Goal: Communication & Community: Share content

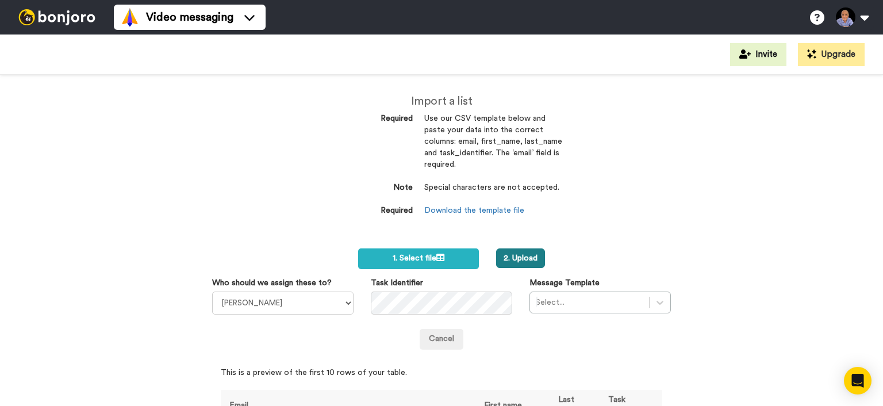
click at [537, 261] on button "2. Upload" at bounding box center [520, 258] width 49 height 20
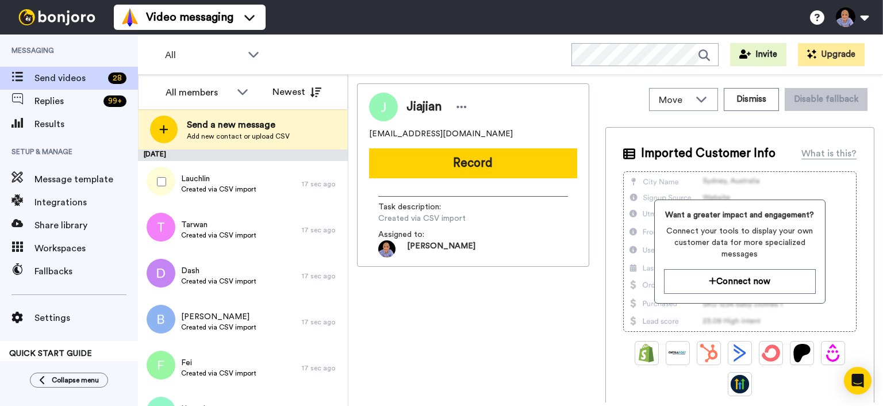
click at [156, 181] on div at bounding box center [159, 182] width 41 height 40
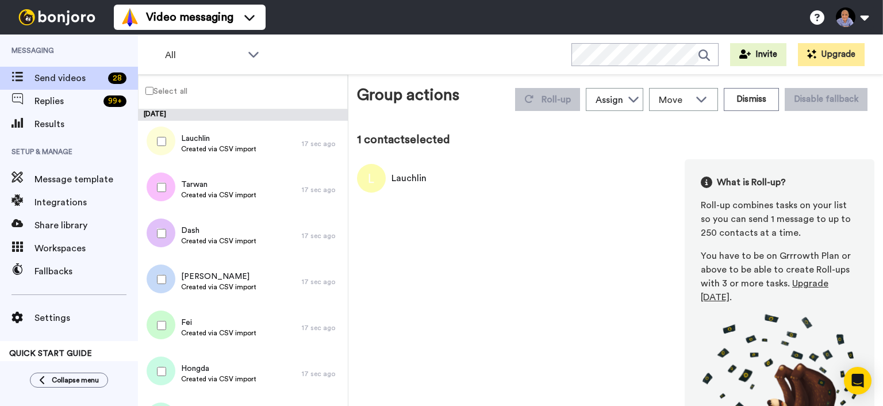
click at [168, 194] on div at bounding box center [159, 187] width 41 height 40
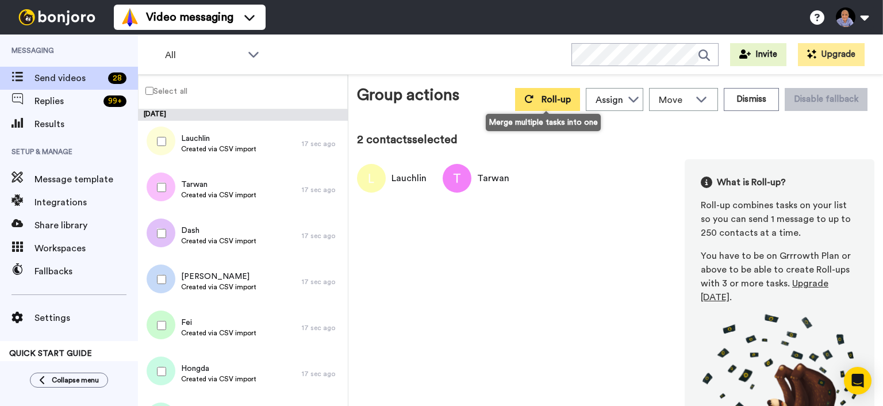
click at [555, 98] on span "Roll-up" at bounding box center [556, 99] width 29 height 9
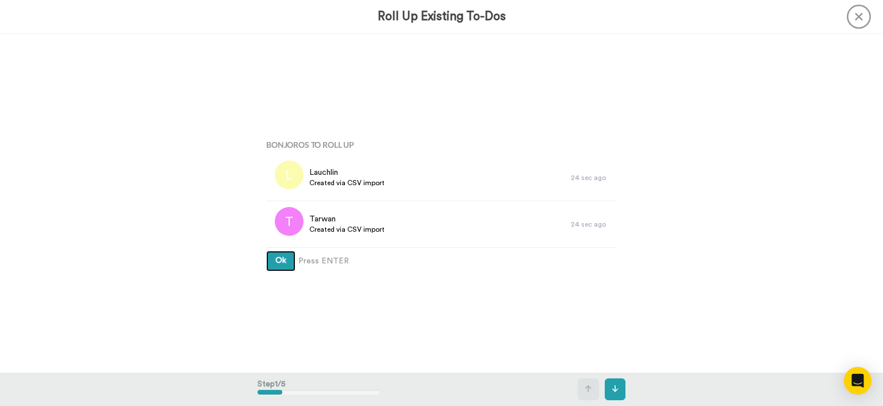
click at [274, 256] on button "Ok" at bounding box center [280, 261] width 29 height 21
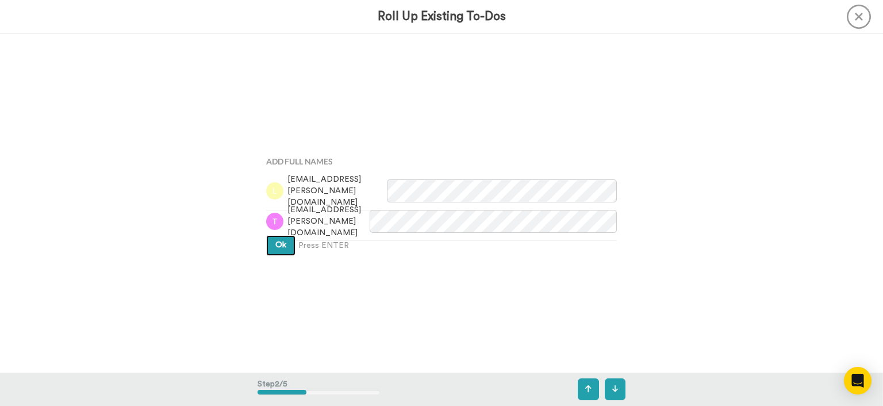
click at [274, 254] on button "Ok" at bounding box center [280, 245] width 29 height 21
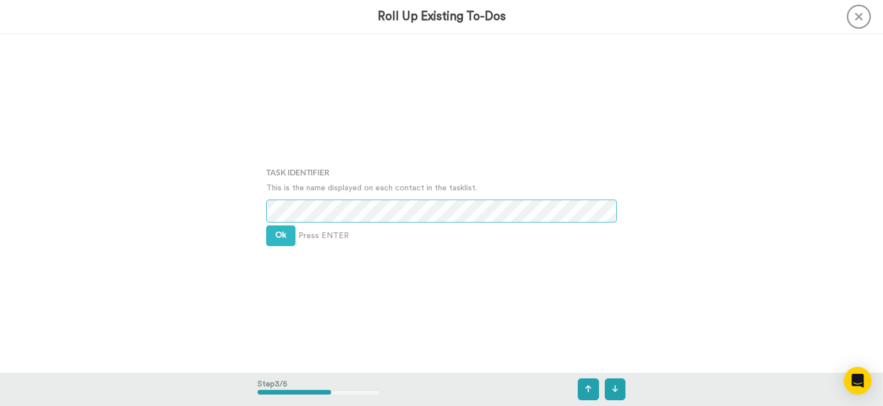
scroll to position [677, 0]
click at [274, 222] on div "Task Identifier This is the name displayed on each contact in the tasklist. Ok …" at bounding box center [442, 203] width 368 height 203
click at [273, 232] on button "Ok" at bounding box center [280, 234] width 29 height 21
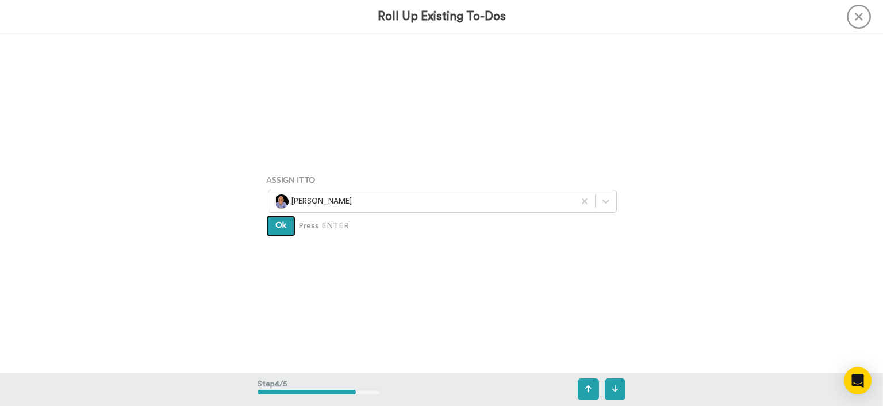
click at [273, 228] on button "Ok" at bounding box center [280, 226] width 29 height 21
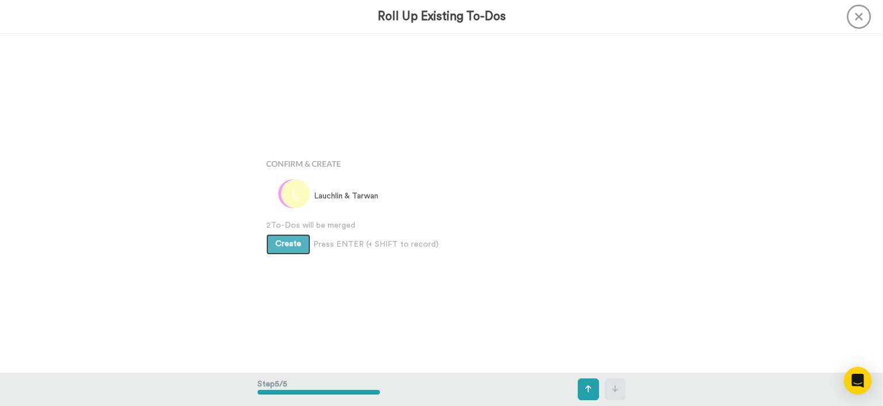
scroll to position [1354, 0]
click at [273, 228] on span "2 To-Dos will be merged" at bounding box center [441, 226] width 351 height 12
click at [269, 243] on button "Create" at bounding box center [288, 244] width 44 height 21
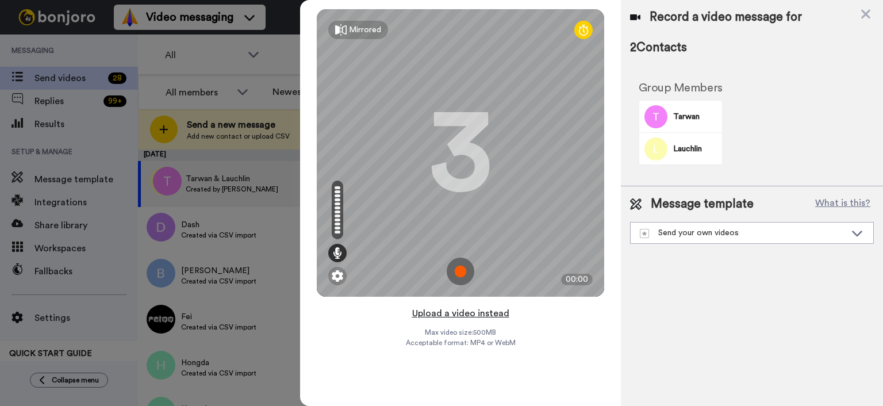
click at [479, 316] on button "Upload a video instead" at bounding box center [461, 313] width 104 height 15
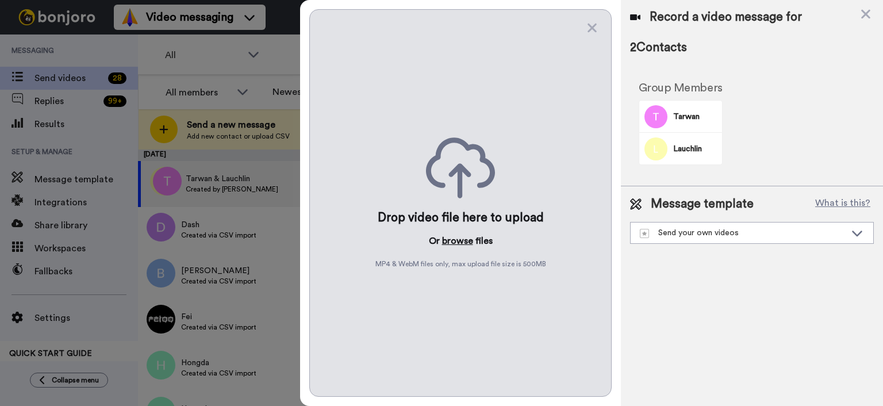
click at [461, 236] on button "browse" at bounding box center [457, 241] width 31 height 14
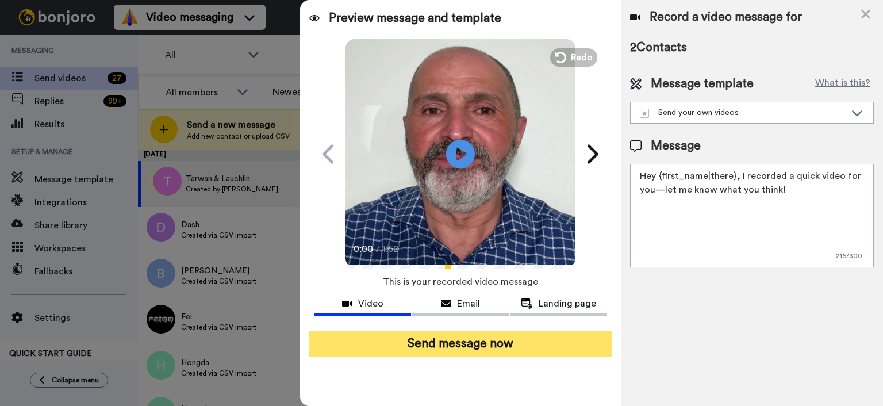
click at [448, 343] on button "Send message now" at bounding box center [460, 344] width 302 height 26
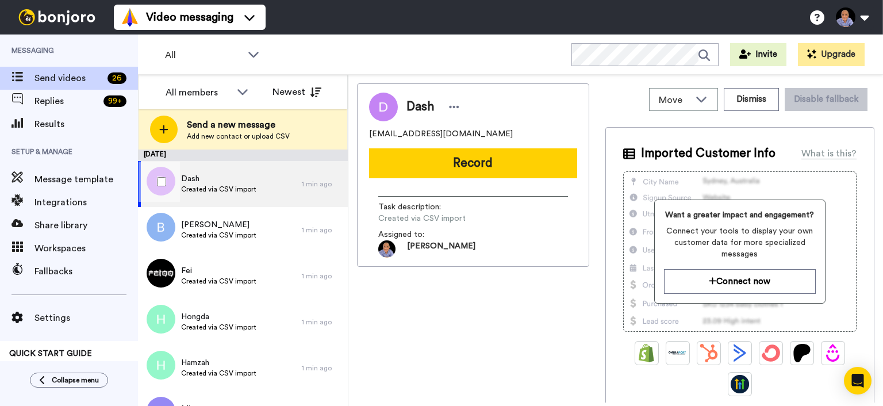
click at [155, 177] on div at bounding box center [159, 182] width 41 height 40
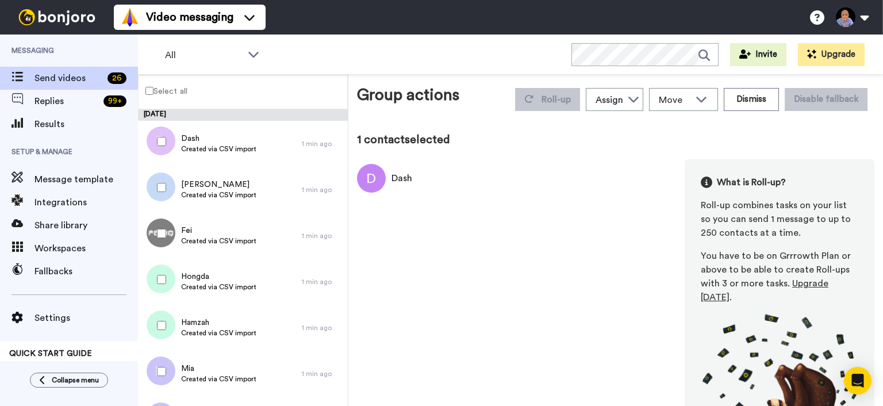
click at [161, 193] on div at bounding box center [159, 187] width 41 height 40
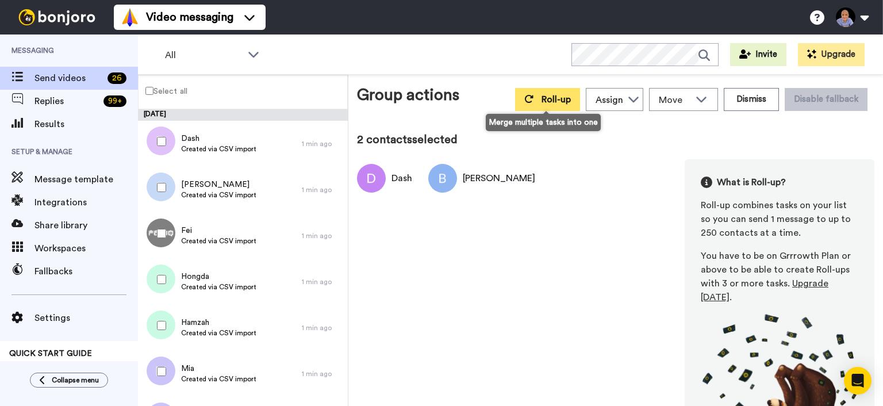
click at [554, 92] on button "Roll-up" at bounding box center [547, 99] width 65 height 23
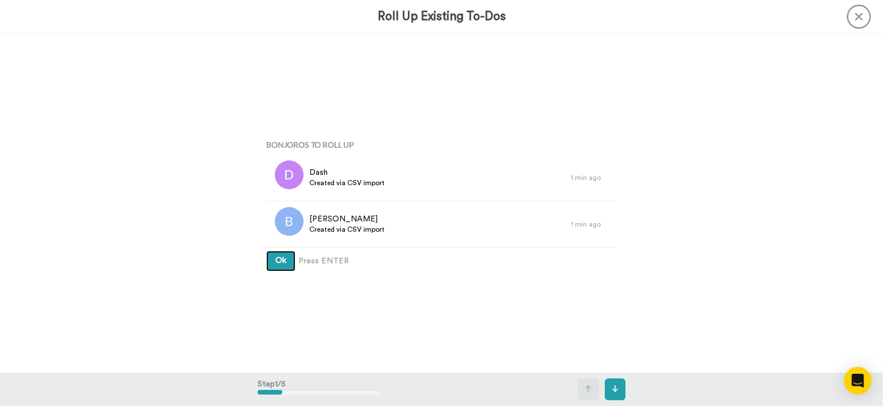
click at [285, 262] on span "Ok" at bounding box center [280, 260] width 11 height 8
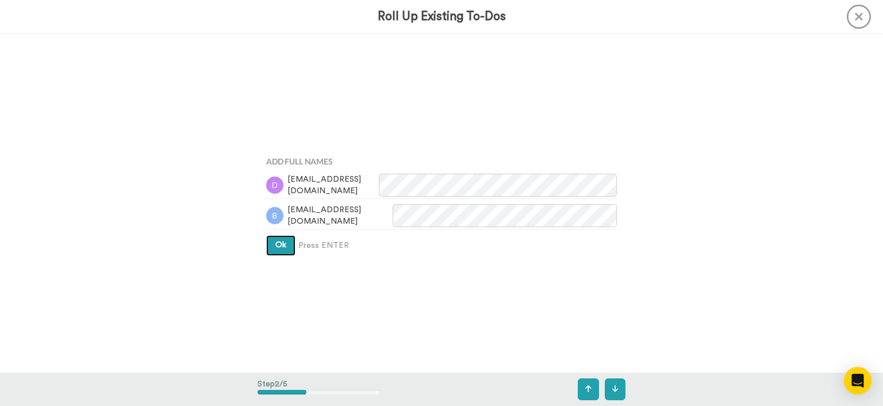
click at [281, 244] on span "Ok" at bounding box center [280, 245] width 11 height 8
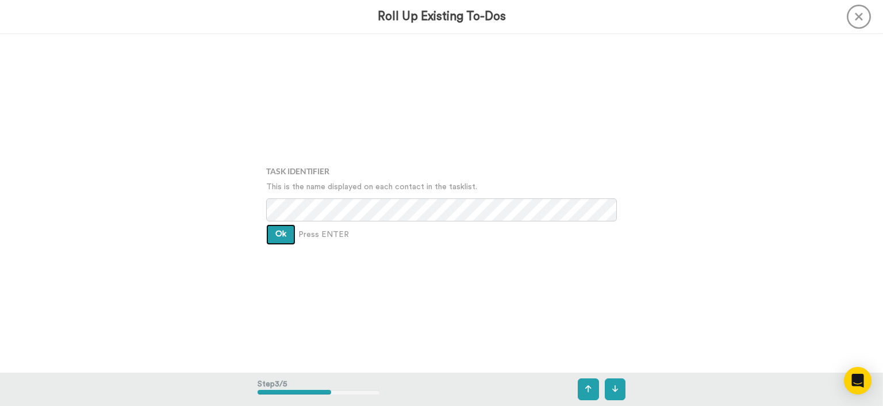
click at [283, 239] on button "Ok" at bounding box center [280, 234] width 29 height 21
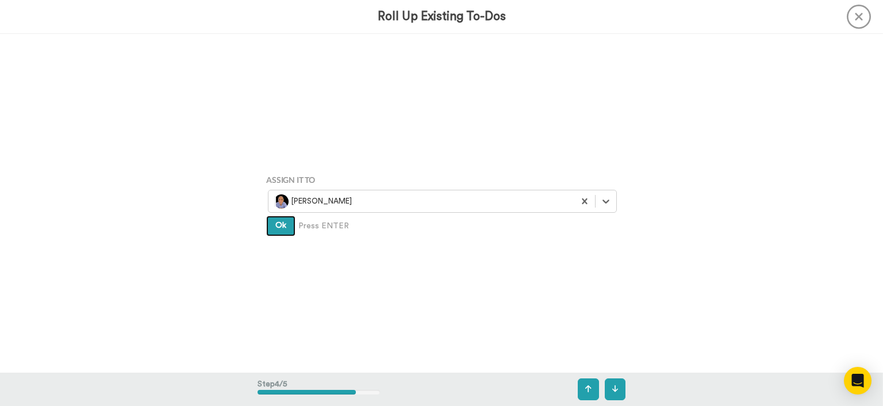
click at [281, 219] on button "Ok" at bounding box center [280, 226] width 29 height 21
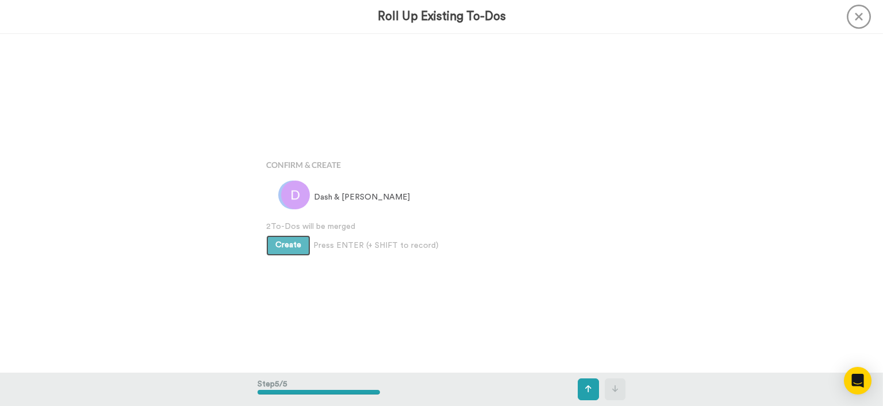
scroll to position [1354, 0]
click at [284, 246] on span "Create" at bounding box center [288, 244] width 26 height 8
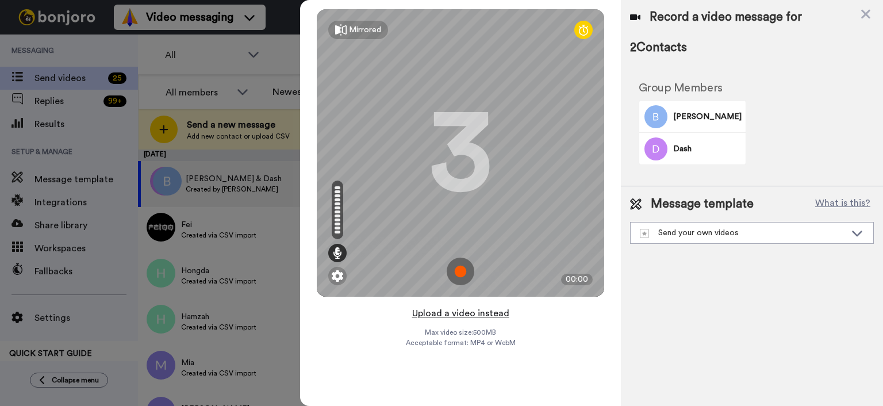
click at [472, 319] on button "Upload a video instead" at bounding box center [461, 313] width 104 height 15
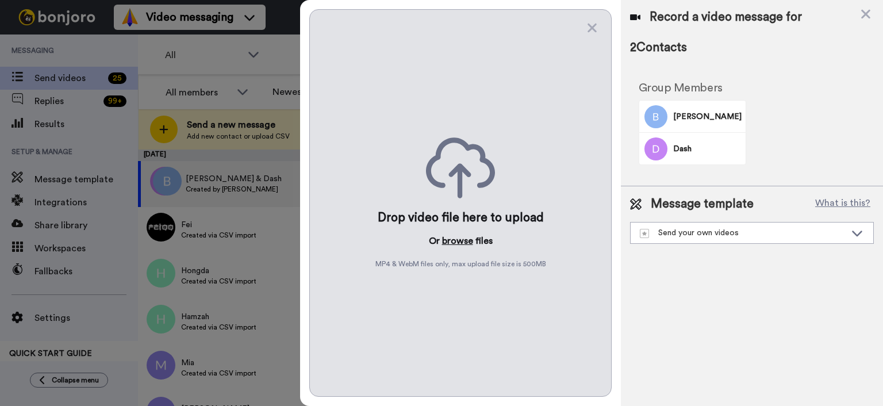
click at [470, 239] on button "browse" at bounding box center [457, 241] width 31 height 14
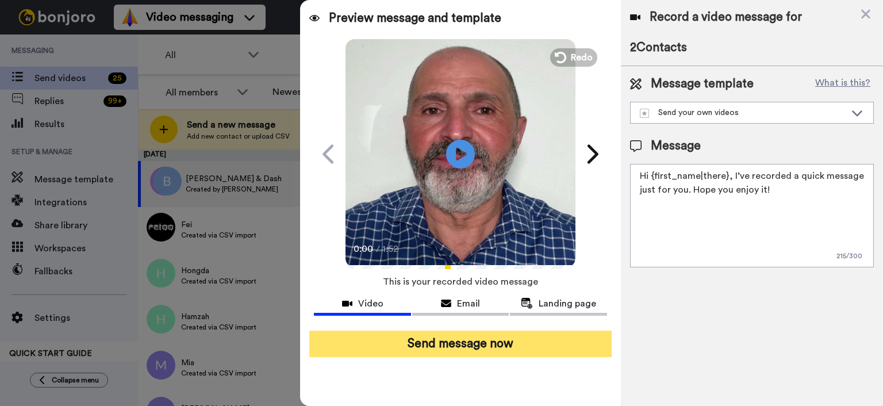
click at [509, 340] on button "Send message now" at bounding box center [460, 344] width 302 height 26
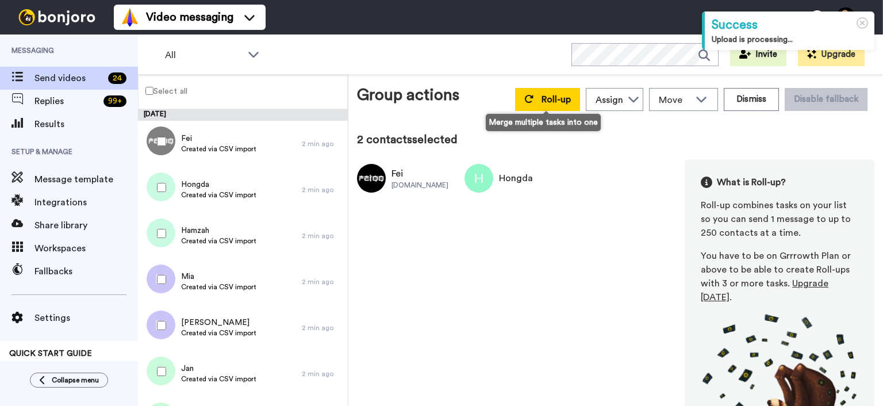
click at [544, 102] on span "Roll-up" at bounding box center [556, 99] width 29 height 9
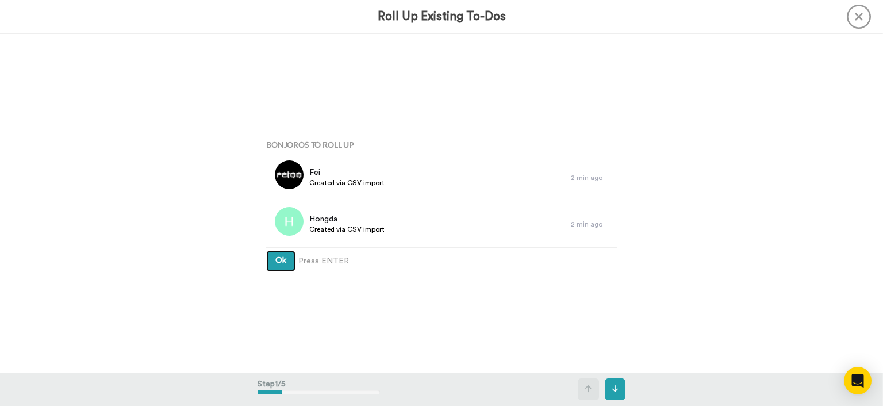
click at [281, 261] on span "Ok" at bounding box center [280, 260] width 11 height 8
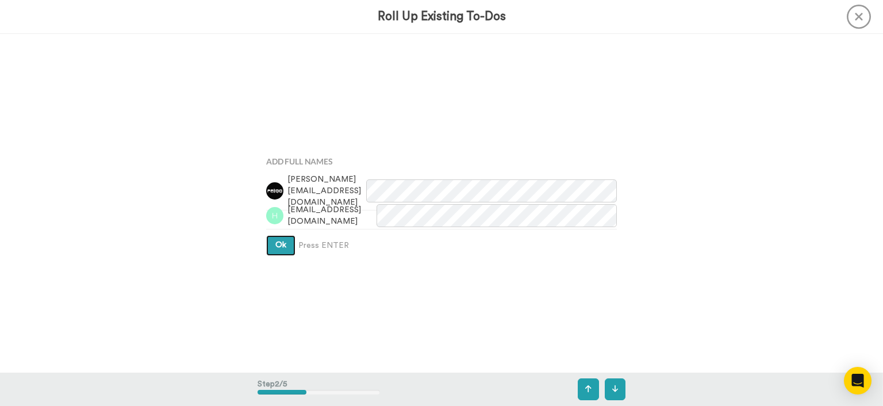
click at [279, 247] on span "Ok" at bounding box center [280, 245] width 11 height 8
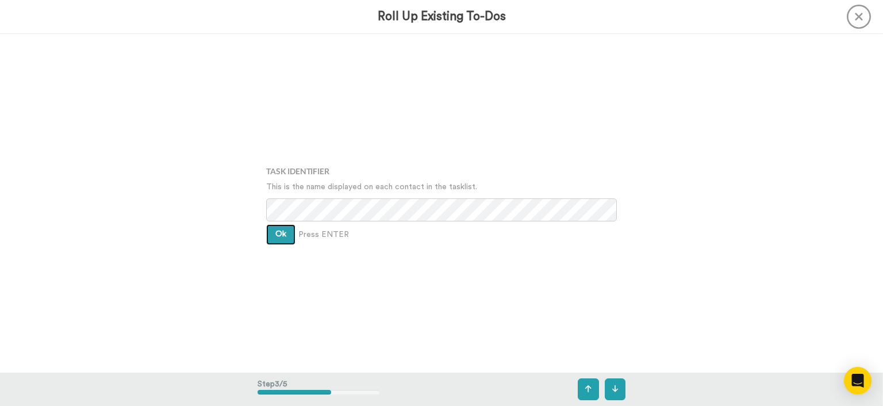
click at [274, 237] on button "Ok" at bounding box center [280, 234] width 29 height 21
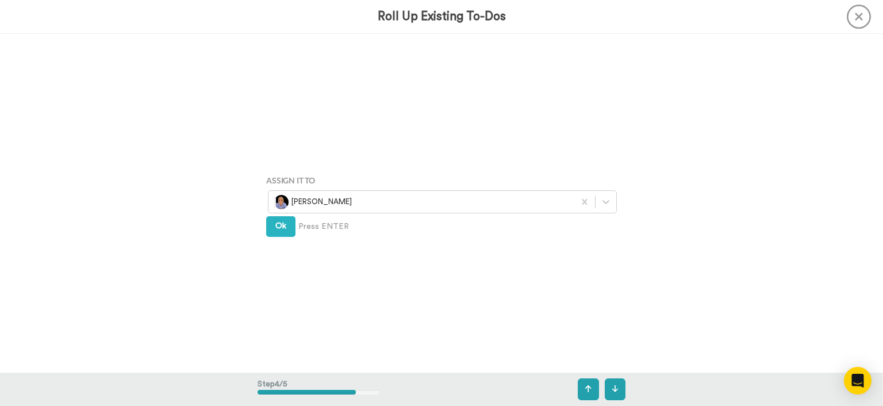
click at [274, 237] on div "Assign It To Wayne Mahmoud Ok Press ENTER" at bounding box center [442, 203] width 368 height 203
click at [269, 228] on button "Ok" at bounding box center [280, 226] width 29 height 21
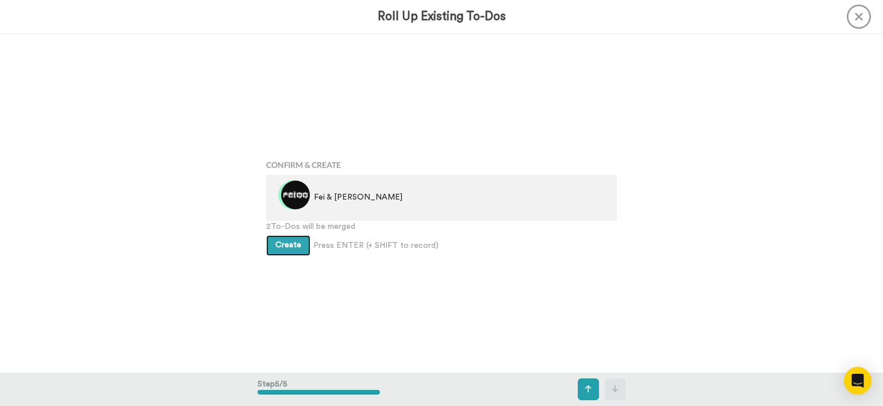
scroll to position [1354, 0]
click at [269, 227] on span "2 To-Dos will be merged" at bounding box center [441, 226] width 351 height 12
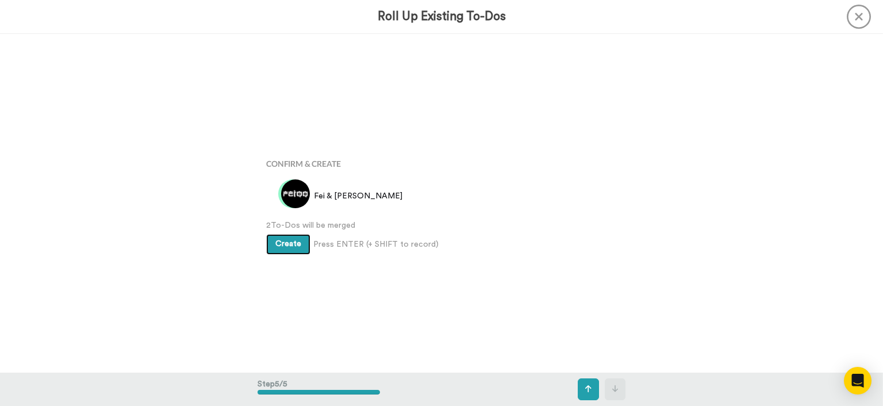
click at [282, 235] on button "Create" at bounding box center [288, 244] width 44 height 21
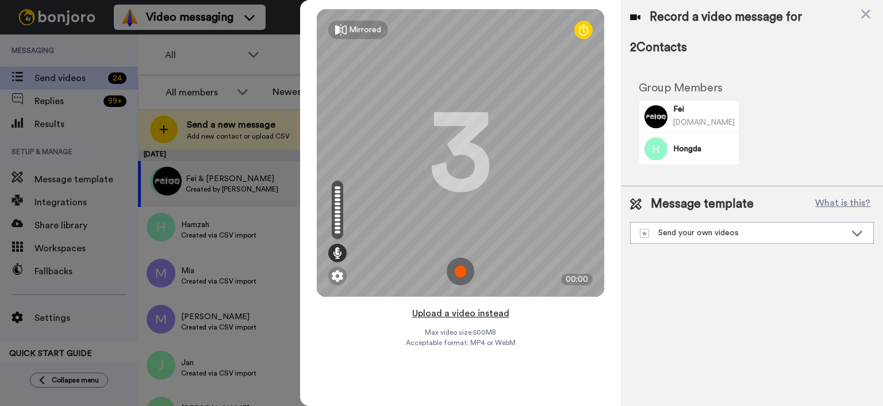
click at [477, 317] on button "Upload a video instead" at bounding box center [461, 313] width 104 height 15
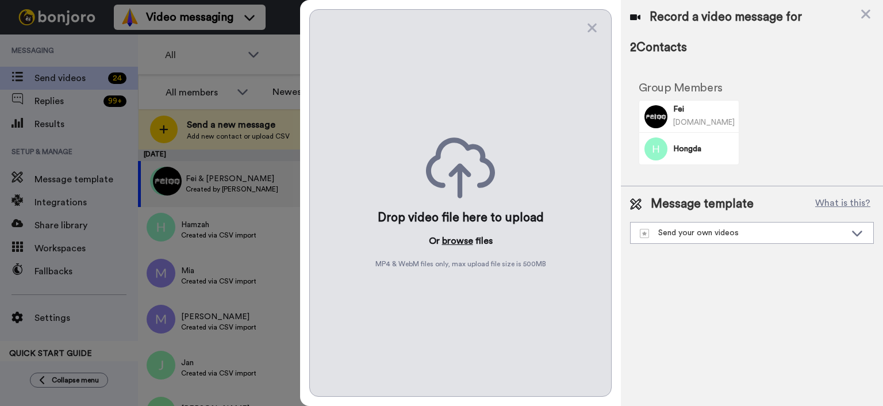
click at [457, 247] on button "browse" at bounding box center [457, 241] width 31 height 14
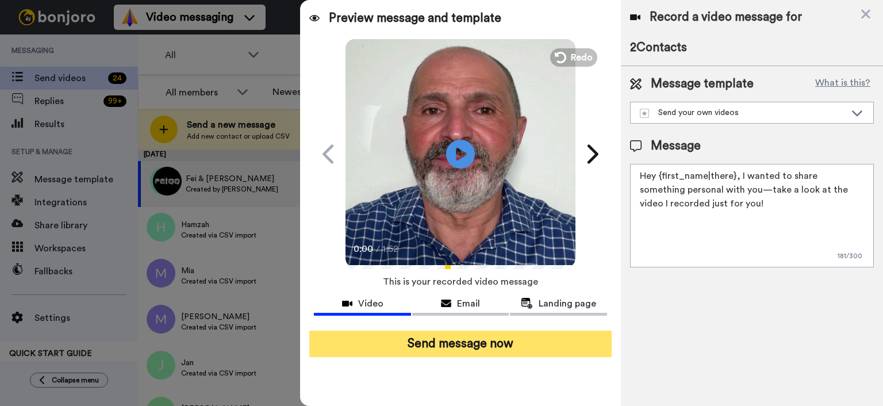
click at [519, 347] on button "Send message now" at bounding box center [460, 344] width 302 height 26
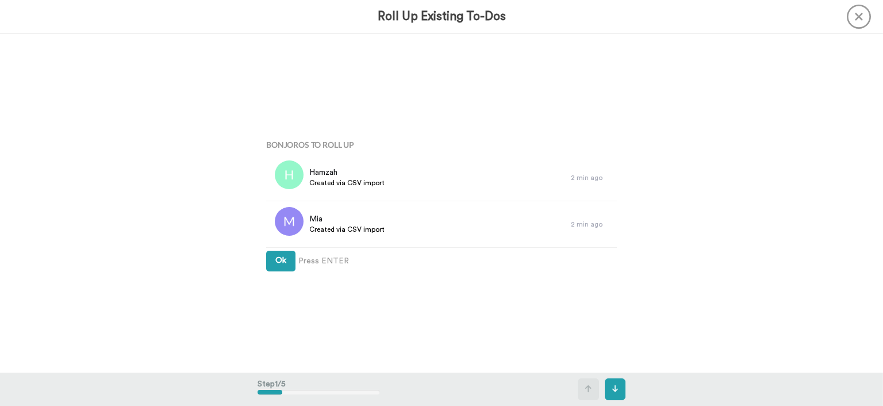
click at [277, 265] on span "Ok" at bounding box center [280, 260] width 11 height 8
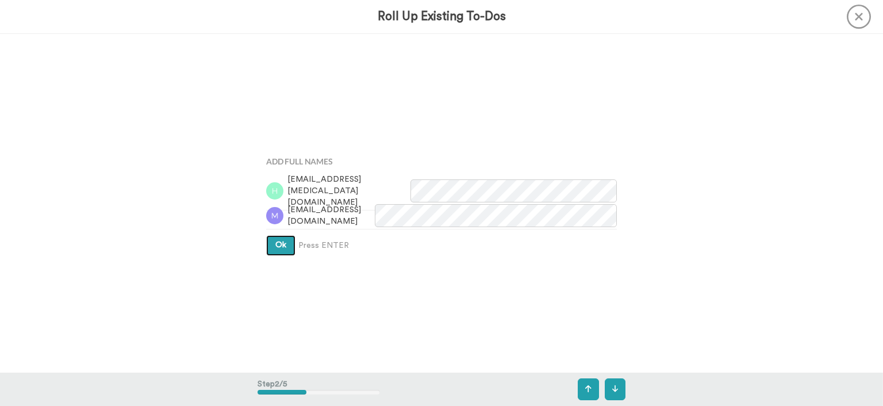
click at [274, 247] on button "Ok" at bounding box center [280, 245] width 29 height 21
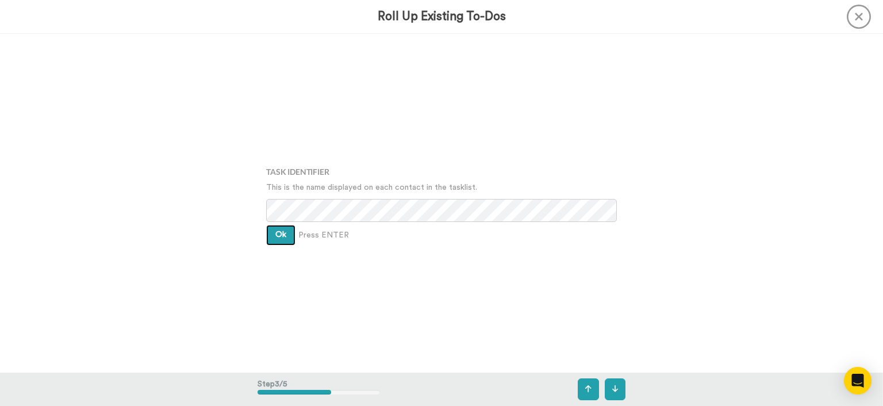
click at [273, 241] on button "Ok" at bounding box center [280, 235] width 29 height 21
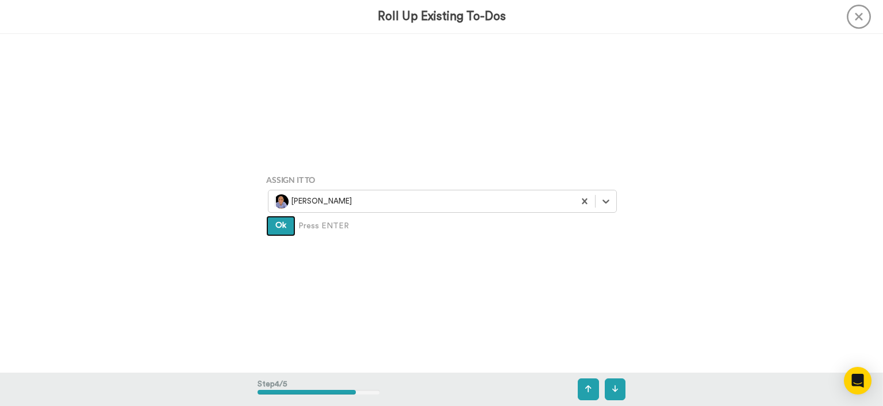
click at [271, 222] on button "Ok" at bounding box center [280, 226] width 29 height 21
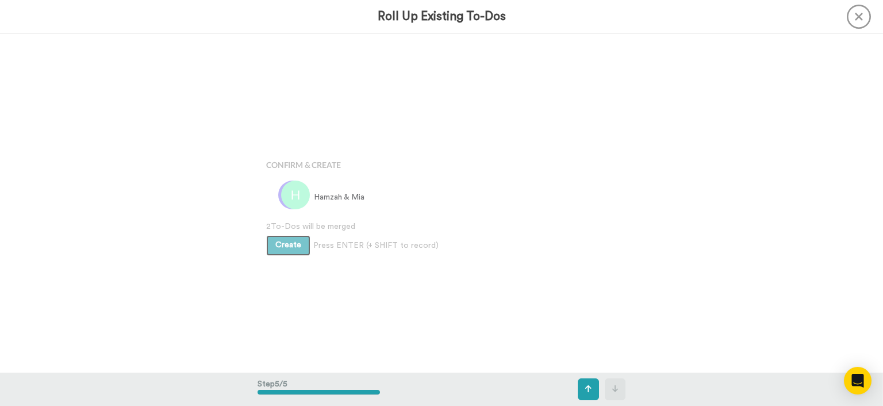
scroll to position [1354, 0]
click at [278, 243] on span "Create" at bounding box center [288, 244] width 26 height 8
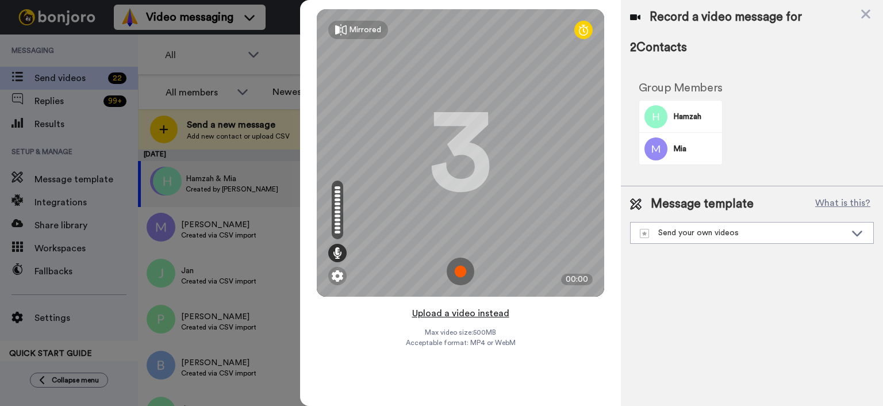
click at [505, 315] on button "Upload a video instead" at bounding box center [461, 313] width 104 height 15
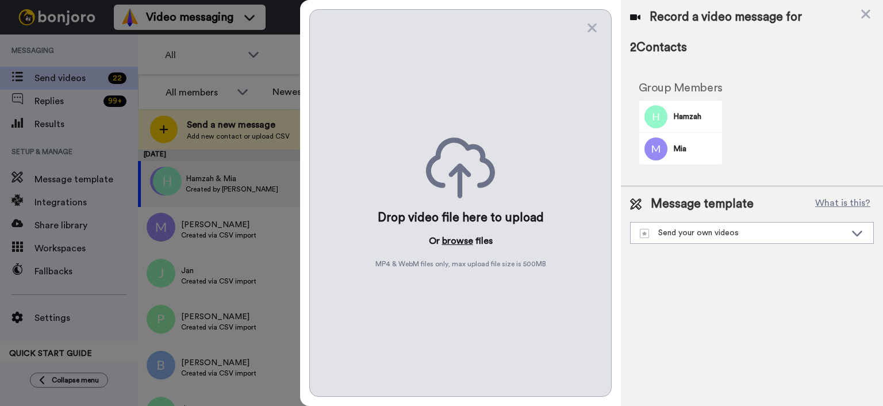
click at [453, 243] on button "browse" at bounding box center [457, 241] width 31 height 14
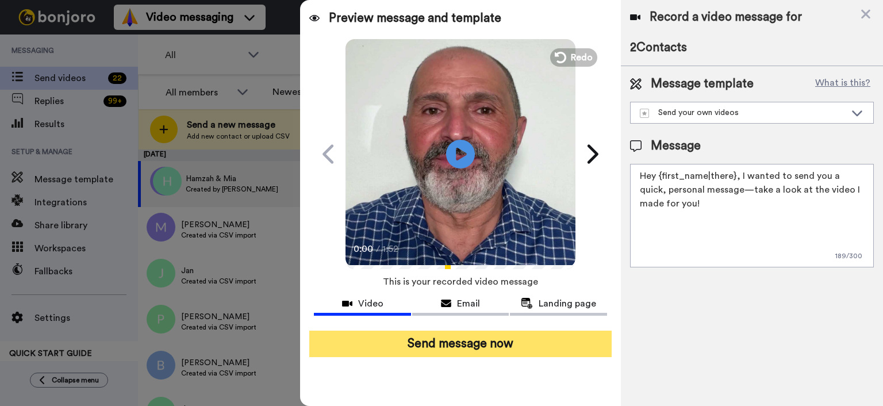
click at [508, 340] on button "Send message now" at bounding box center [460, 344] width 302 height 26
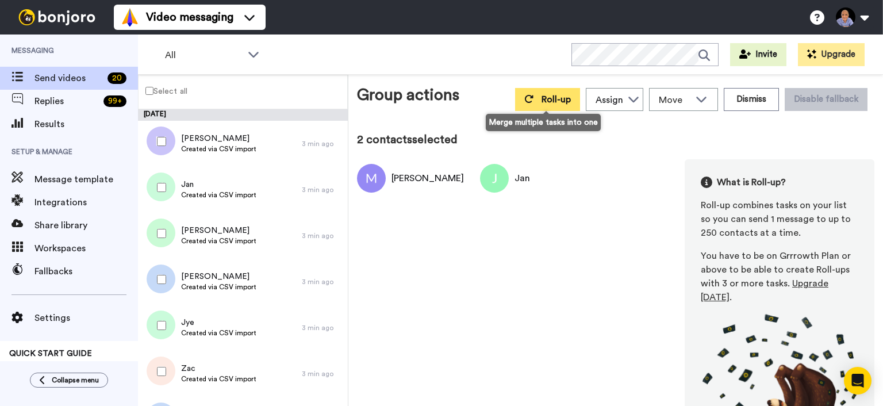
click at [523, 104] on button "Roll-up" at bounding box center [547, 99] width 65 height 23
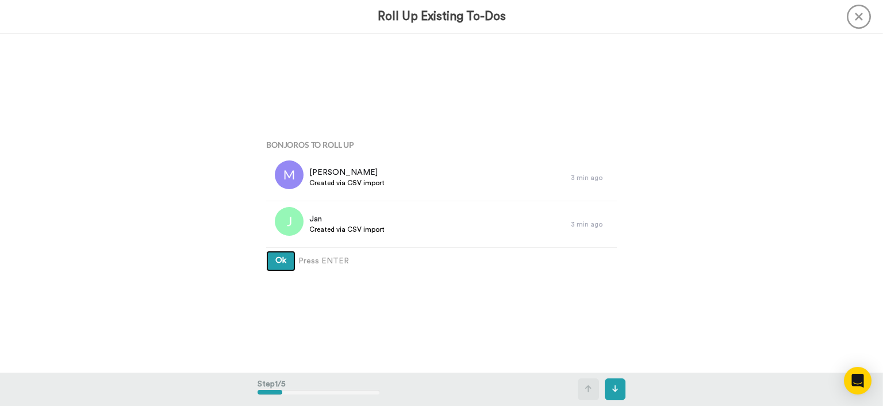
click at [272, 260] on button "Ok" at bounding box center [280, 261] width 29 height 21
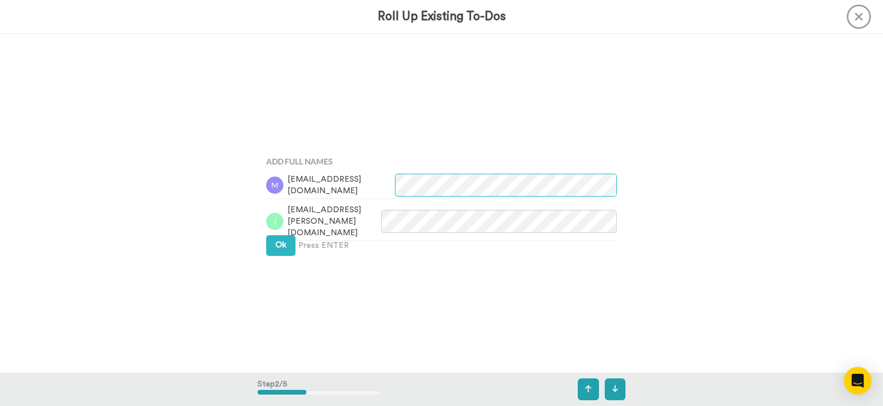
scroll to position [338, 0]
click at [291, 246] on button "Ok" at bounding box center [280, 245] width 29 height 21
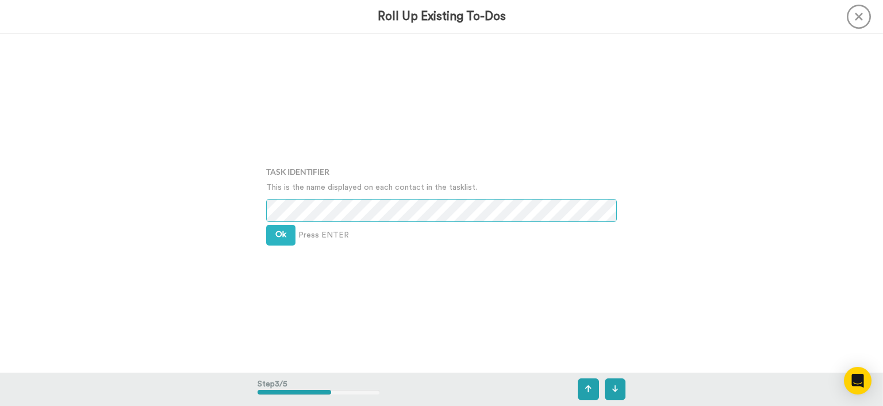
scroll to position [677, 0]
click at [286, 235] on span "Ok" at bounding box center [280, 234] width 11 height 8
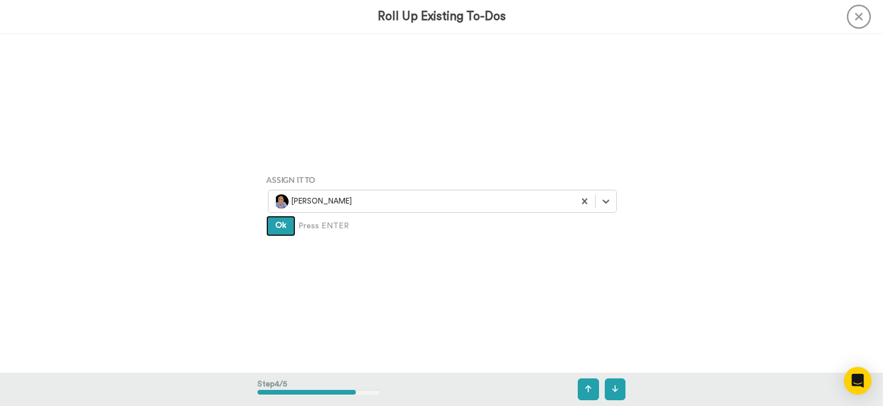
click at [277, 230] on button "Ok" at bounding box center [280, 226] width 29 height 21
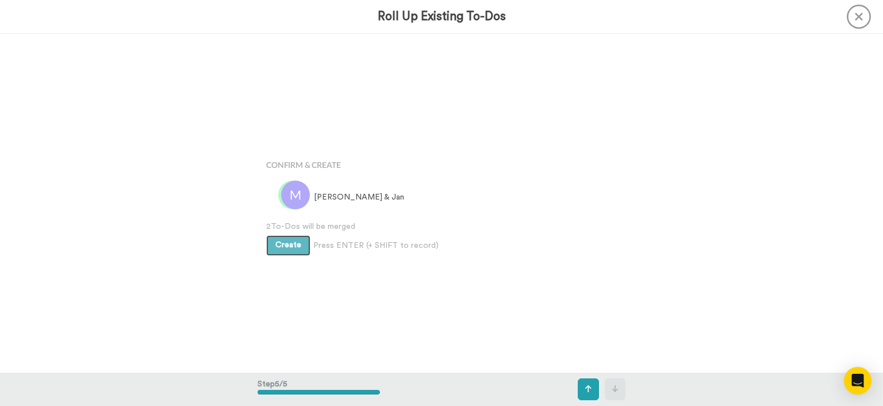
scroll to position [1354, 0]
click at [282, 241] on span "Create" at bounding box center [288, 244] width 26 height 8
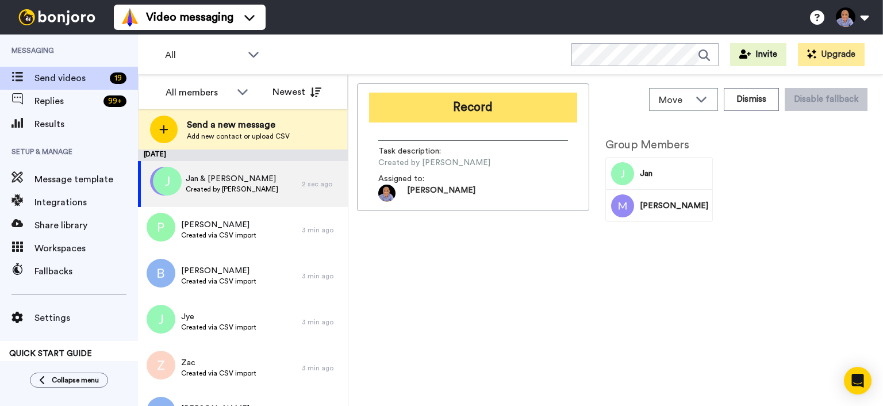
click at [446, 98] on button "Record" at bounding box center [473, 108] width 208 height 30
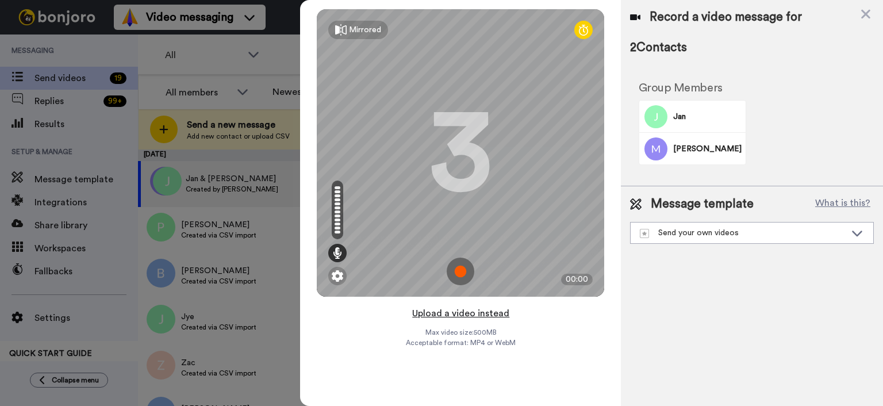
click at [461, 316] on button "Upload a video instead" at bounding box center [461, 313] width 104 height 15
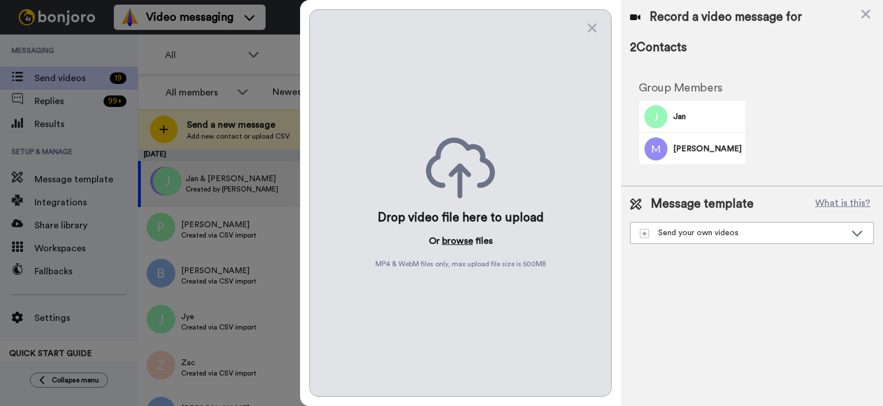
click at [455, 239] on button "browse" at bounding box center [457, 241] width 31 height 14
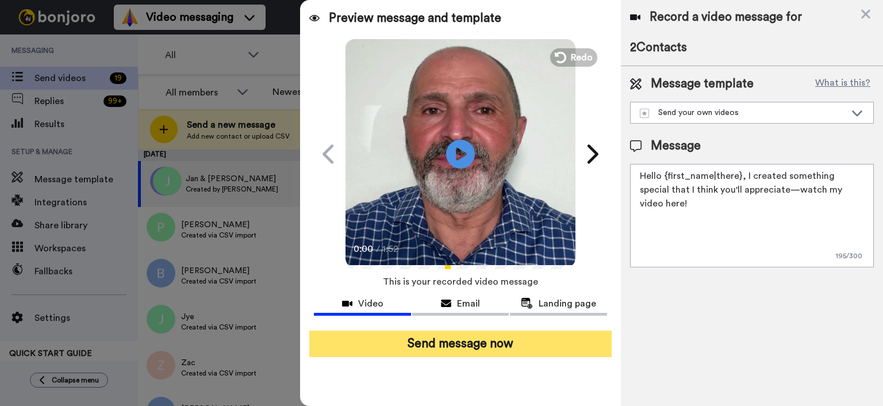
click at [513, 339] on button "Send message now" at bounding box center [460, 344] width 302 height 26
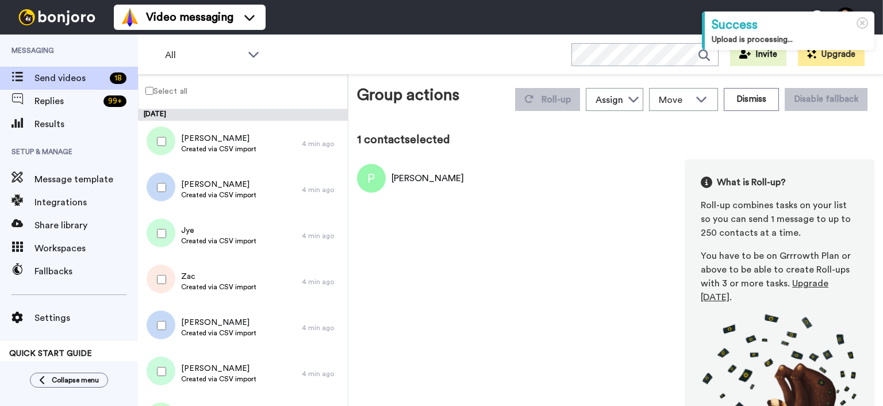
click at [159, 195] on div at bounding box center [159, 187] width 41 height 40
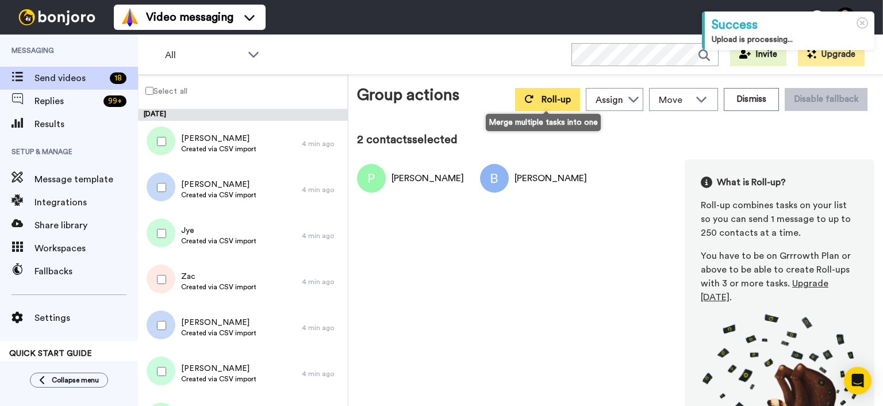
click at [529, 102] on icon at bounding box center [528, 98] width 9 height 9
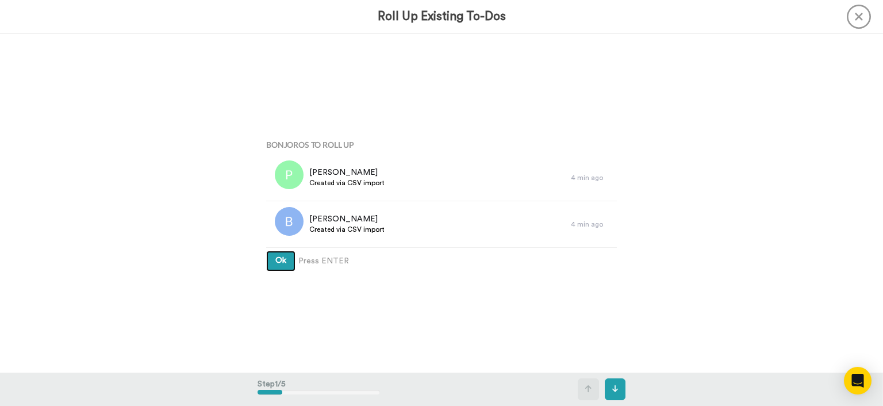
click at [281, 256] on button "Ok" at bounding box center [280, 261] width 29 height 21
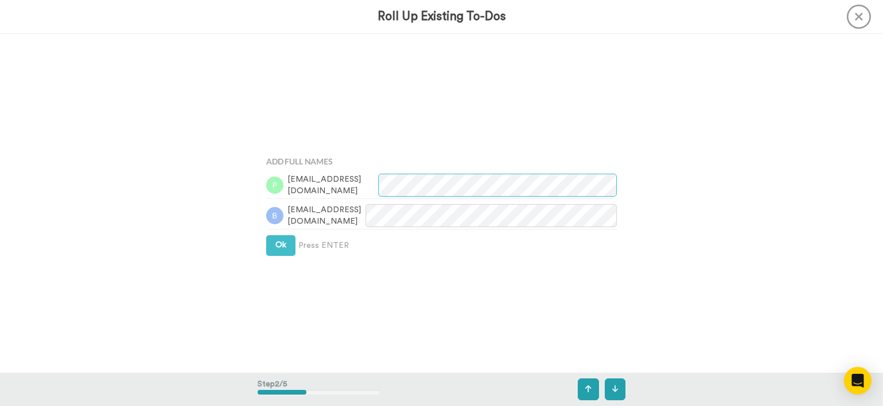
scroll to position [338, 0]
click at [281, 256] on div "Add Full Names [EMAIL_ADDRESS][DOMAIN_NAME] [EMAIL_ADDRESS][DOMAIN_NAME] Ok Pre…" at bounding box center [442, 203] width 368 height 203
click at [281, 252] on button "Ok" at bounding box center [280, 245] width 29 height 21
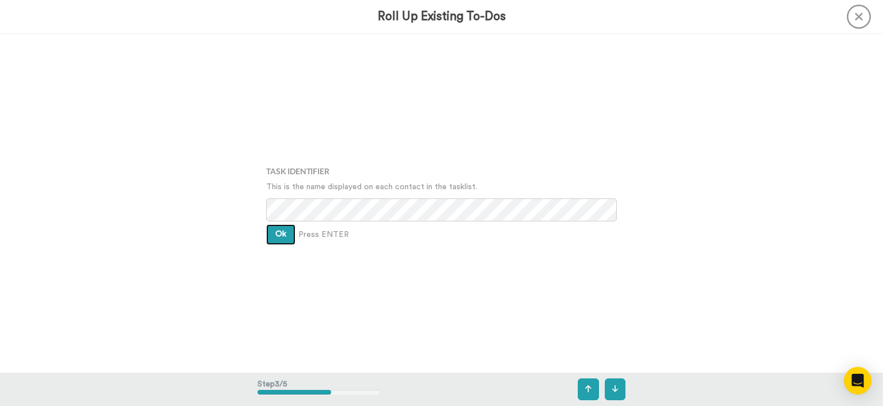
click at [279, 240] on button "Ok" at bounding box center [280, 234] width 29 height 21
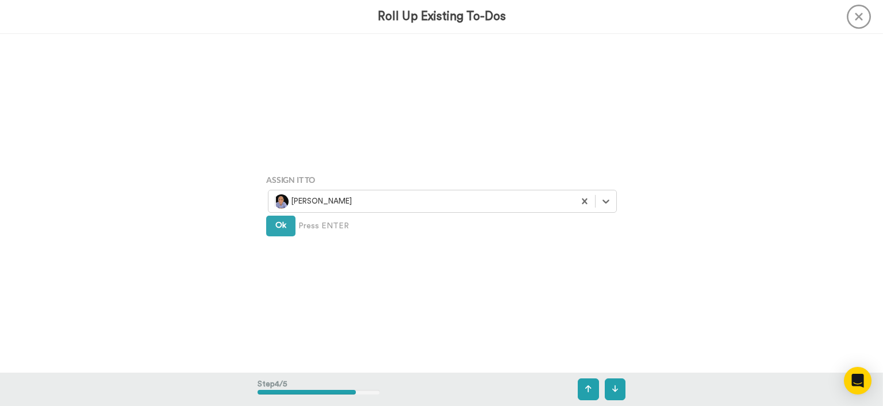
click at [279, 237] on div "Assign It To Select is focused ,type to refine list, press Down to open the men…" at bounding box center [442, 203] width 368 height 203
click at [278, 227] on span "Ok" at bounding box center [280, 225] width 11 height 8
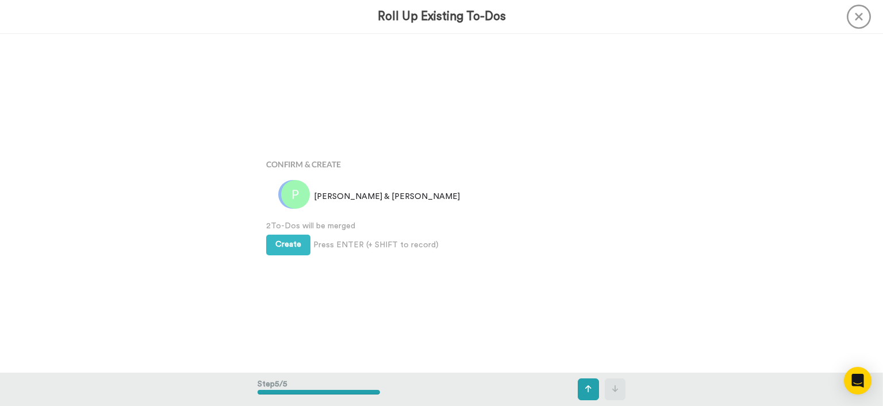
scroll to position [1354, 0]
click at [278, 223] on span "2 To-Dos will be merged" at bounding box center [441, 226] width 351 height 12
click at [279, 240] on span "Create" at bounding box center [288, 244] width 26 height 8
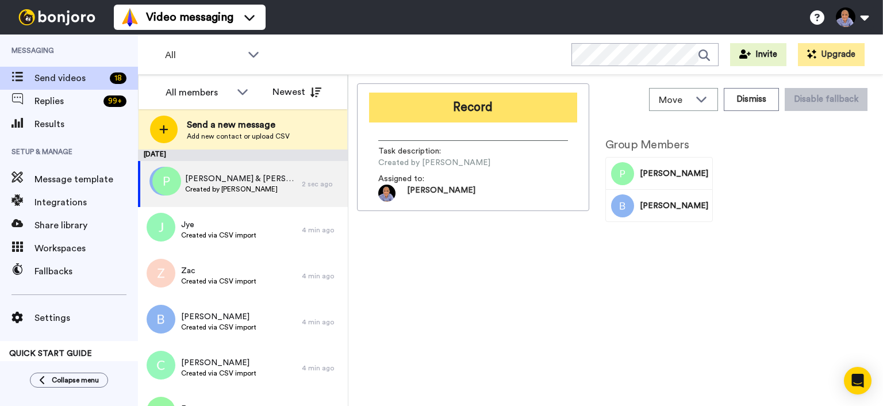
click at [466, 114] on button "Record" at bounding box center [473, 108] width 208 height 30
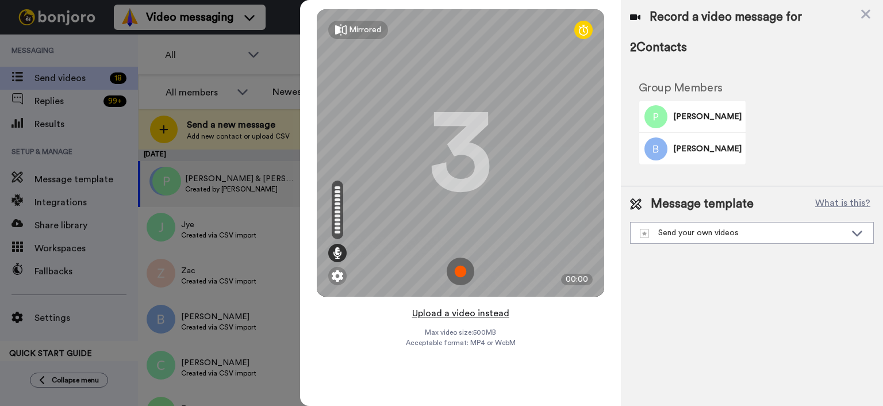
click at [451, 311] on button "Upload a video instead" at bounding box center [461, 313] width 104 height 15
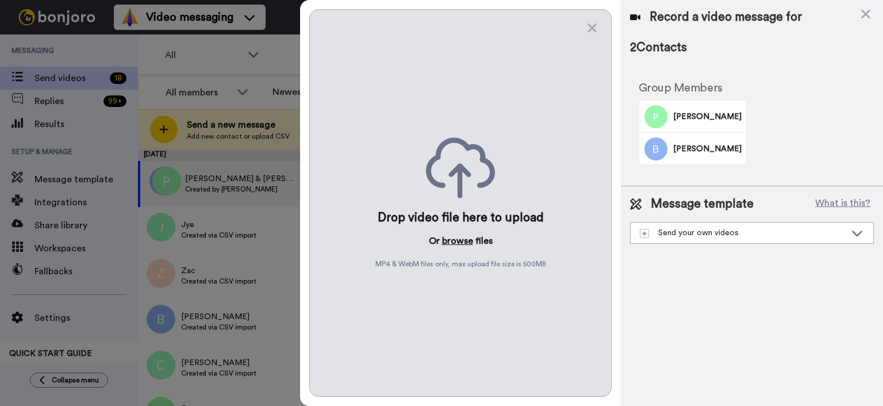
click at [457, 242] on button "browse" at bounding box center [457, 241] width 31 height 14
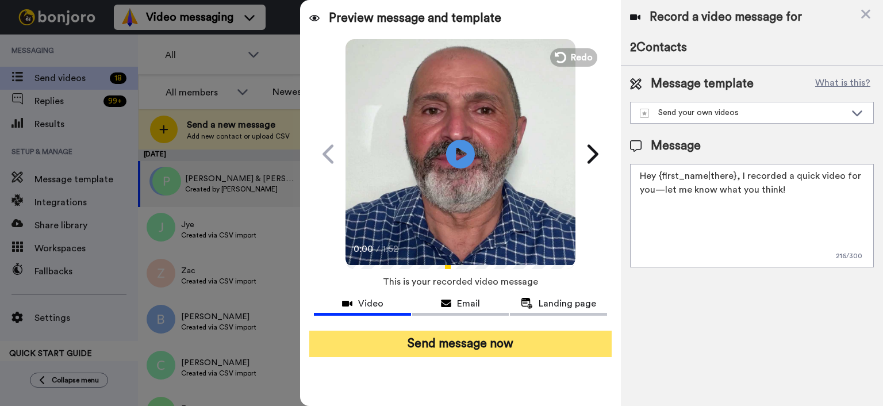
click at [503, 335] on button "Send message now" at bounding box center [460, 344] width 302 height 26
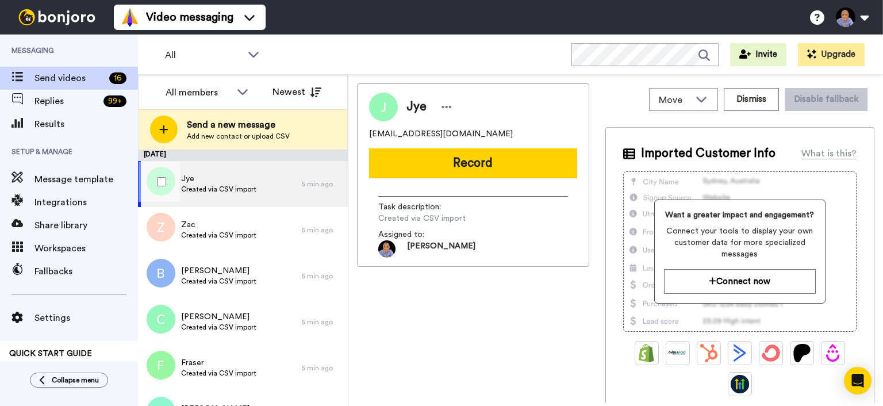
click at [158, 174] on div at bounding box center [159, 182] width 41 height 40
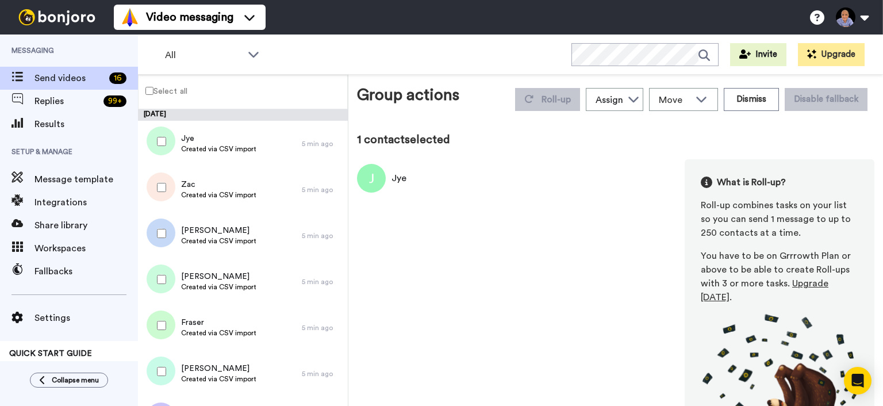
click at [157, 197] on div at bounding box center [159, 187] width 41 height 40
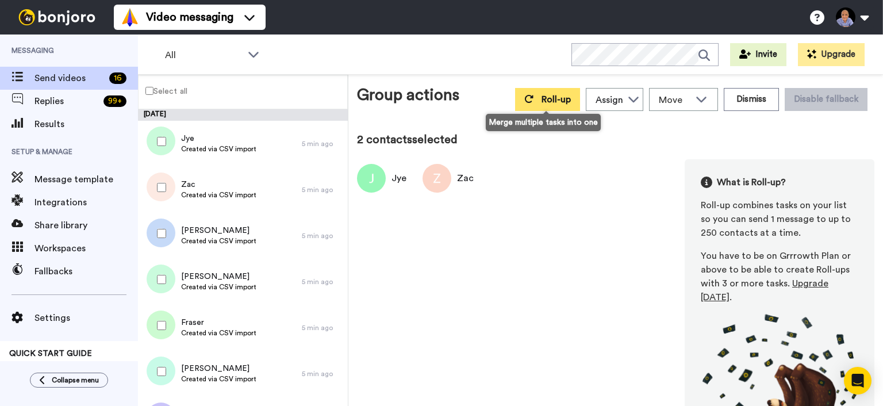
click at [551, 105] on button "Roll-up" at bounding box center [547, 99] width 65 height 23
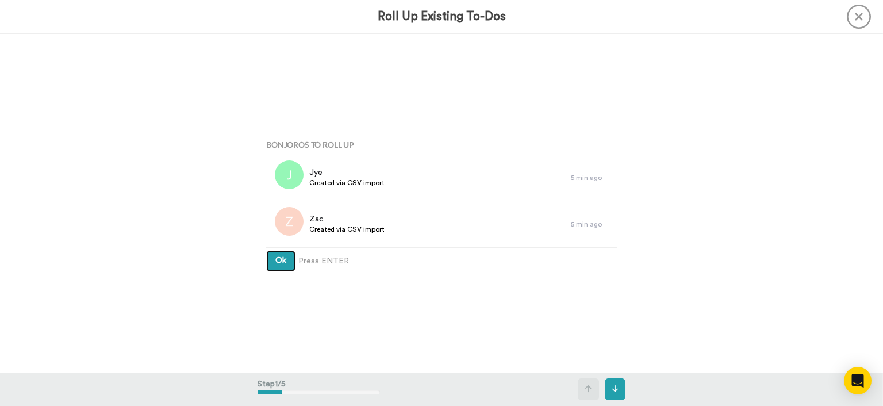
click at [291, 256] on button "Ok" at bounding box center [280, 261] width 29 height 21
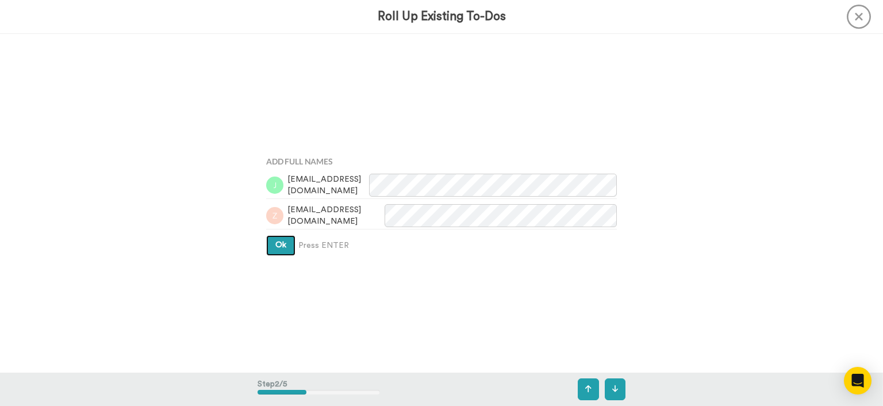
click at [289, 242] on button "Ok" at bounding box center [280, 245] width 29 height 21
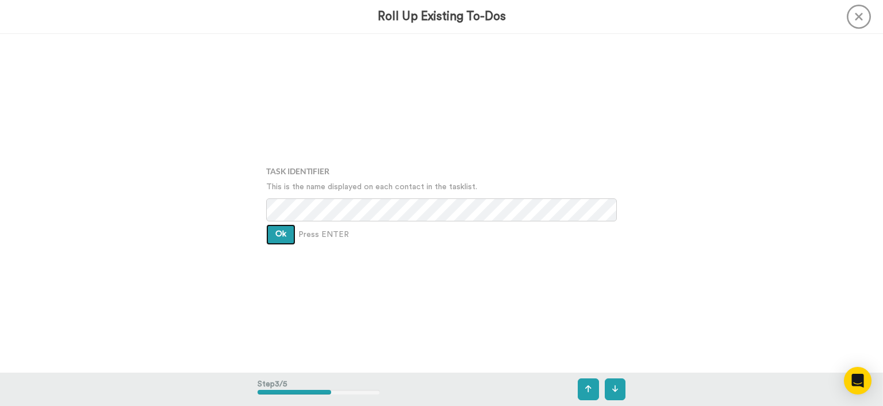
click at [289, 236] on button "Ok" at bounding box center [280, 234] width 29 height 21
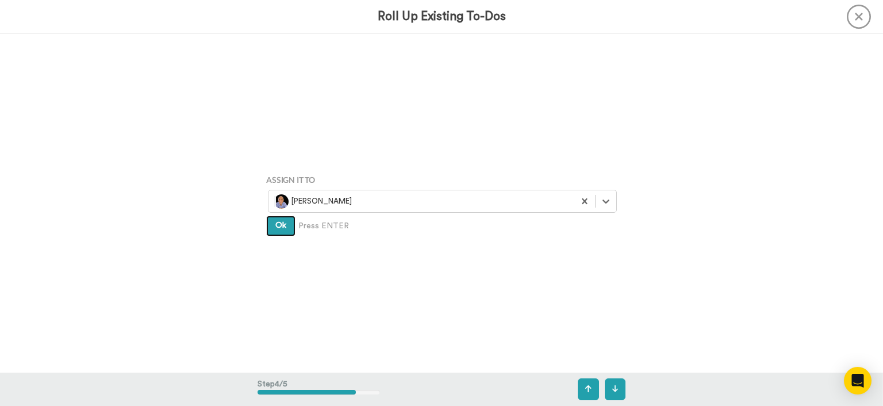
click at [289, 232] on button "Ok" at bounding box center [280, 226] width 29 height 21
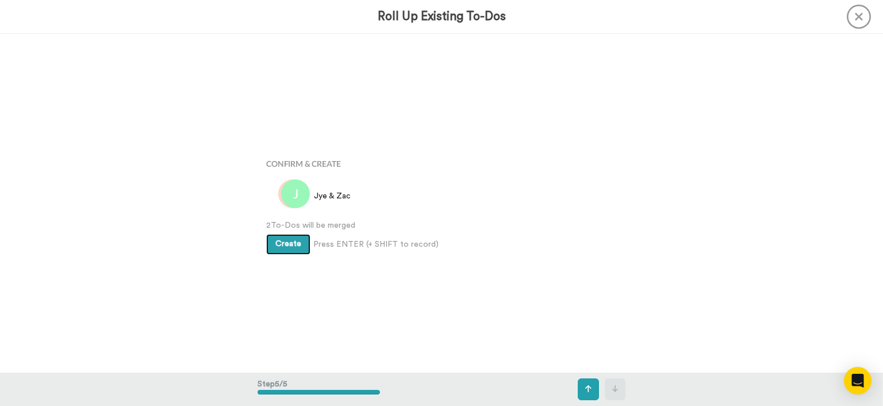
scroll to position [1354, 0]
click at [289, 227] on span "2 To-Dos will be merged" at bounding box center [441, 226] width 351 height 12
click at [290, 234] on button "Create" at bounding box center [288, 244] width 44 height 21
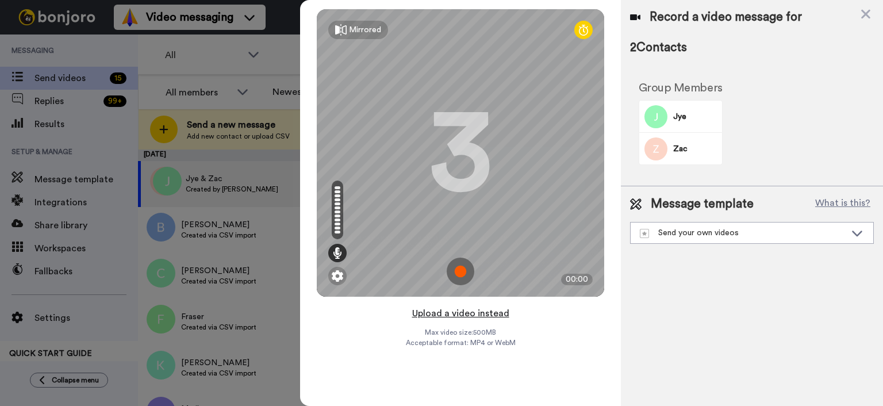
click at [459, 313] on button "Upload a video instead" at bounding box center [461, 313] width 104 height 15
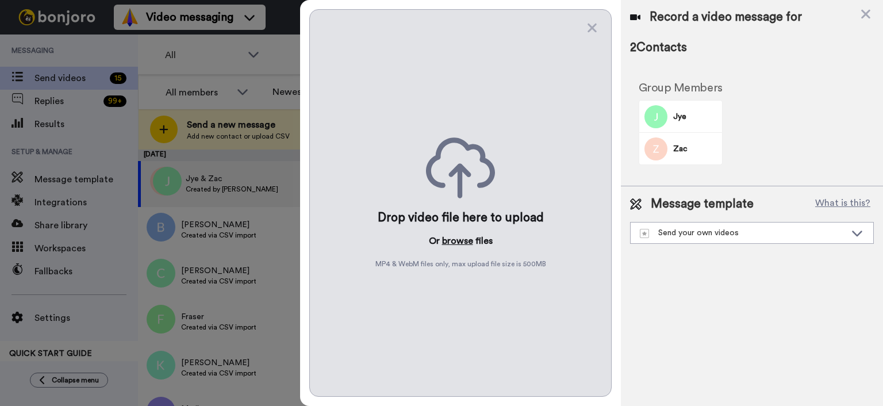
click at [458, 240] on button "browse" at bounding box center [457, 241] width 31 height 14
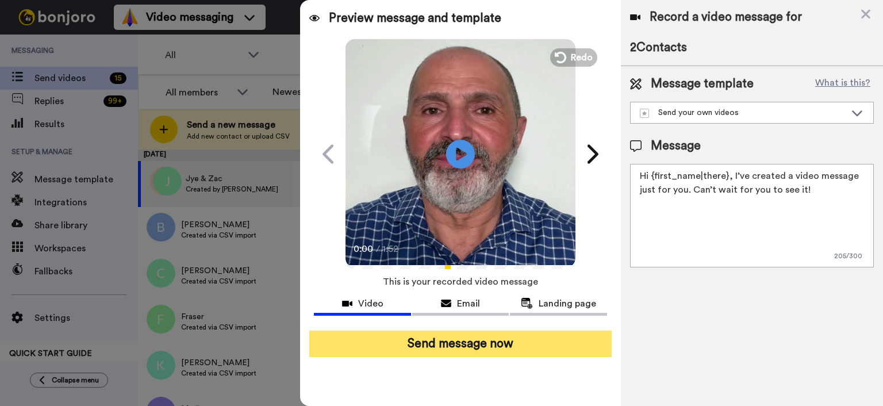
click at [528, 346] on button "Send message now" at bounding box center [460, 344] width 302 height 26
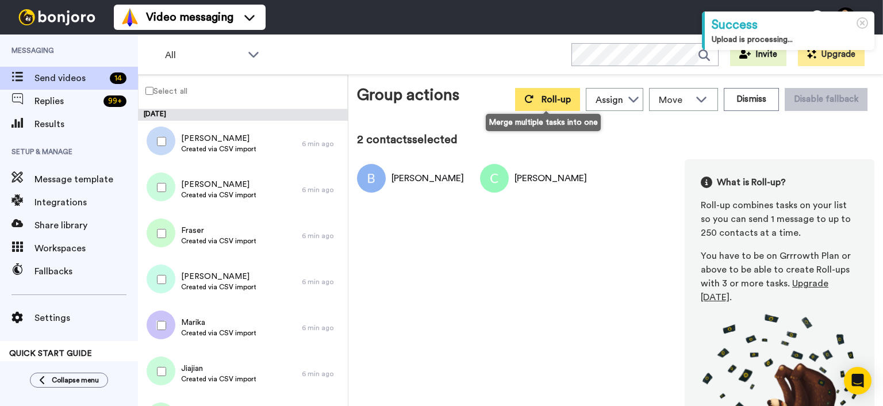
click at [537, 105] on button "Roll-up" at bounding box center [547, 99] width 65 height 23
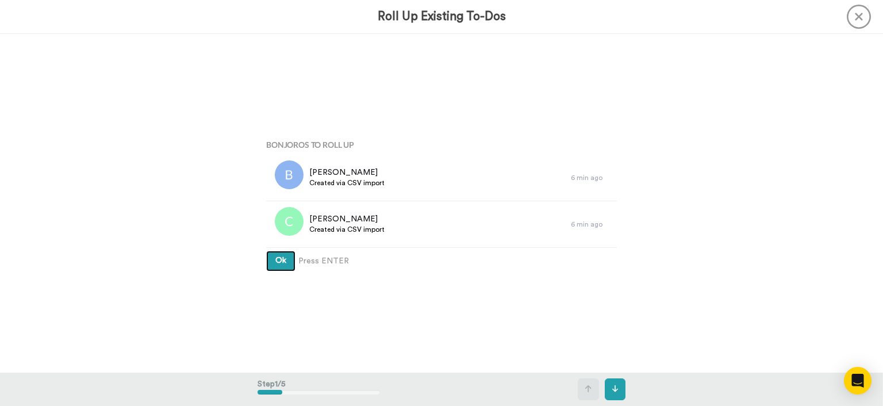
click at [277, 258] on span "Ok" at bounding box center [280, 260] width 11 height 8
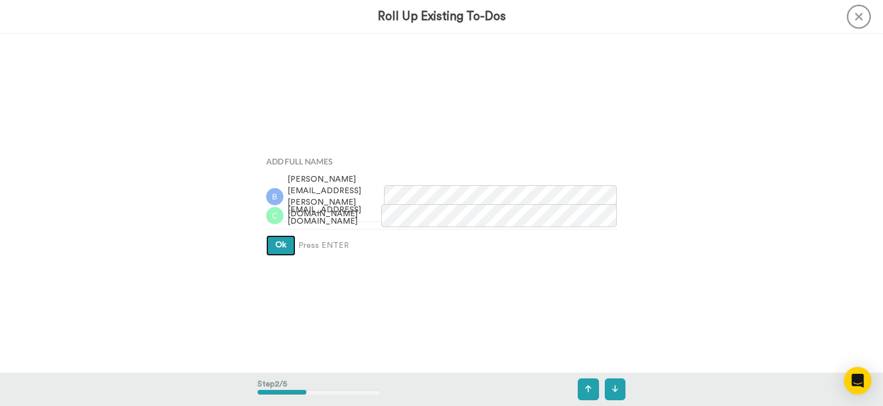
click at [277, 244] on span "Ok" at bounding box center [280, 245] width 11 height 8
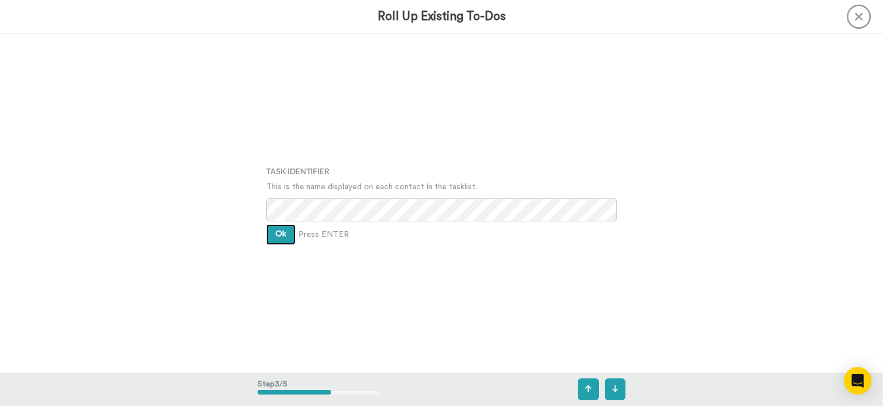
click at [277, 243] on button "Ok" at bounding box center [280, 234] width 29 height 21
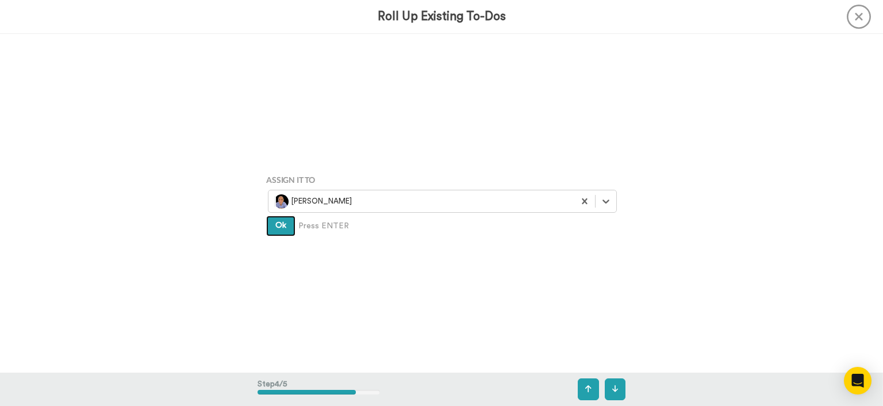
click at [277, 232] on button "Ok" at bounding box center [280, 226] width 29 height 21
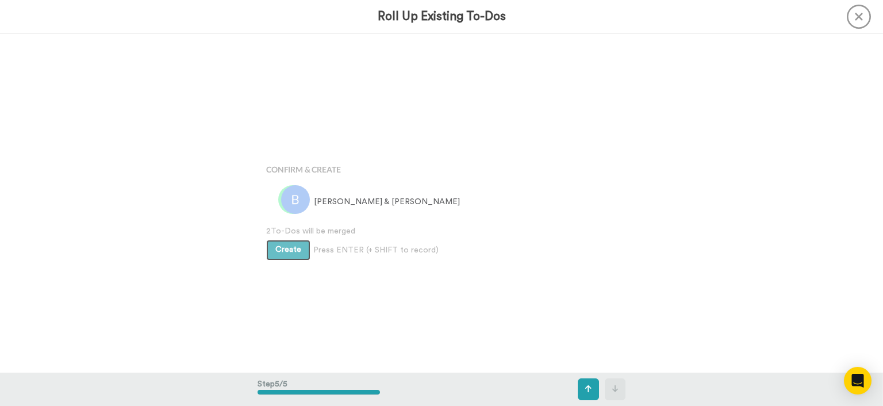
scroll to position [1354, 0]
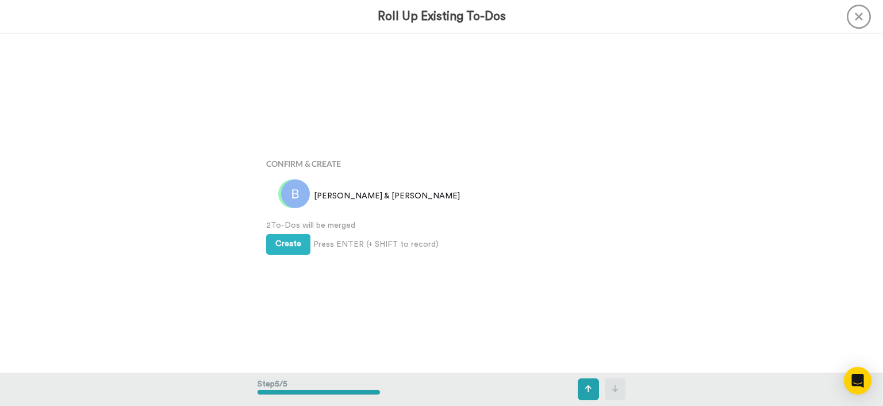
click at [276, 227] on span "2 To-Dos will be merged" at bounding box center [441, 226] width 351 height 12
click at [275, 234] on button "Create" at bounding box center [288, 244] width 44 height 21
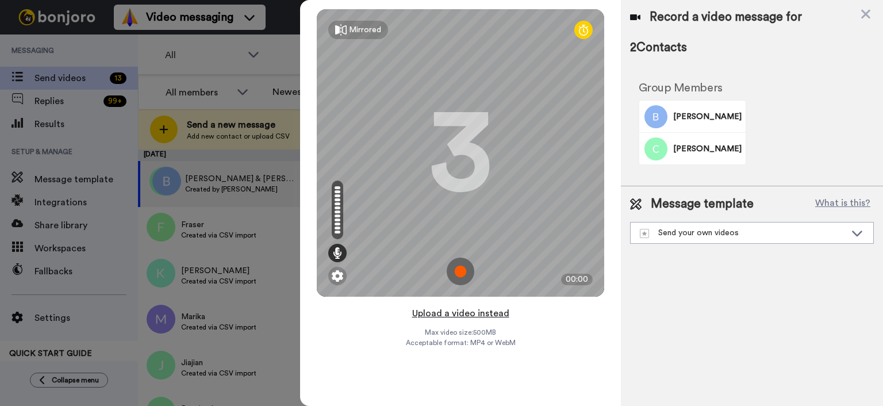
click at [462, 313] on button "Upload a video instead" at bounding box center [461, 313] width 104 height 15
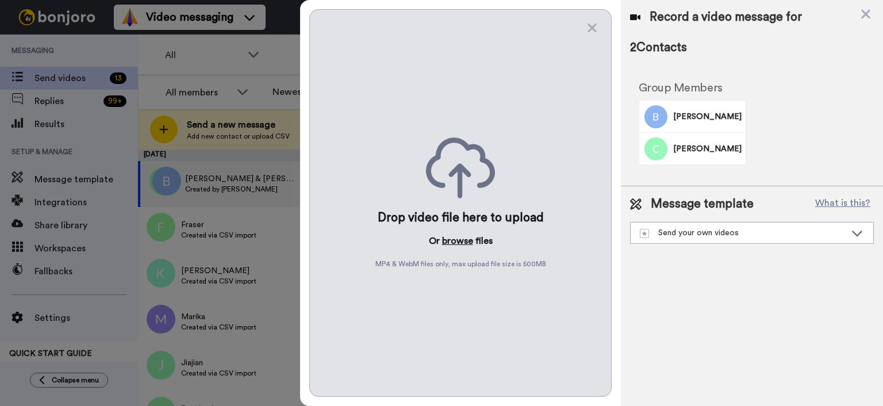
click at [459, 241] on button "browse" at bounding box center [457, 241] width 31 height 14
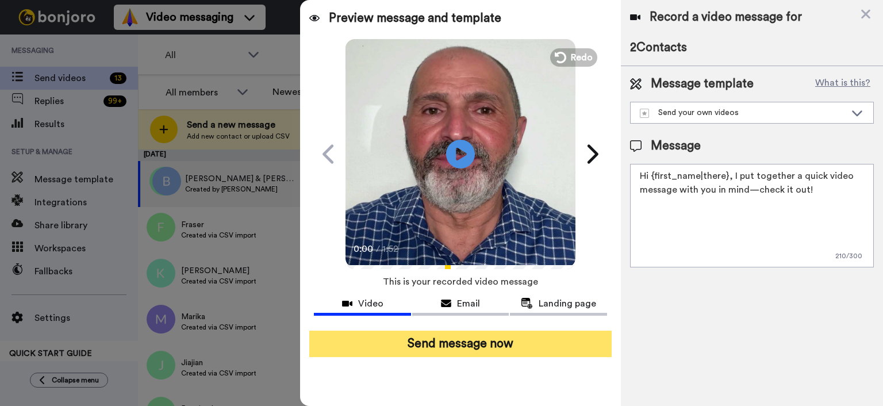
click at [518, 338] on button "Send message now" at bounding box center [460, 344] width 302 height 26
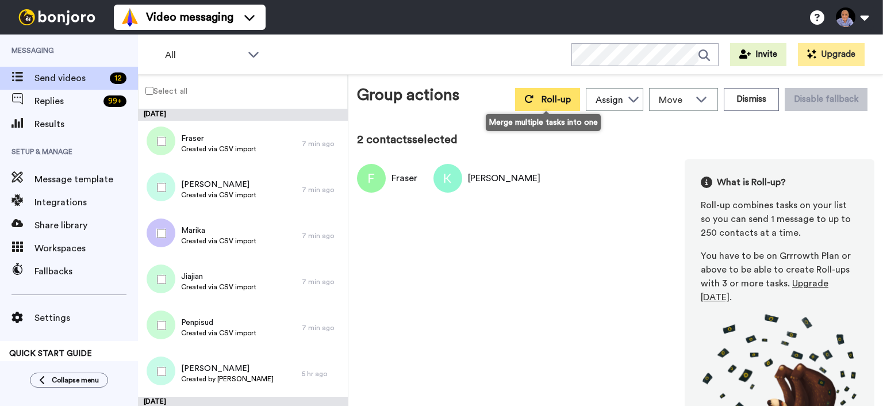
click at [539, 92] on button "Roll-up" at bounding box center [547, 99] width 65 height 23
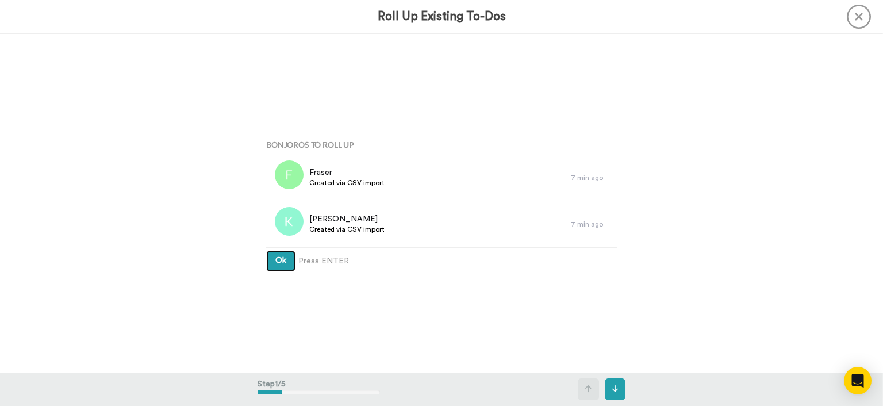
click at [290, 266] on button "Ok" at bounding box center [280, 261] width 29 height 21
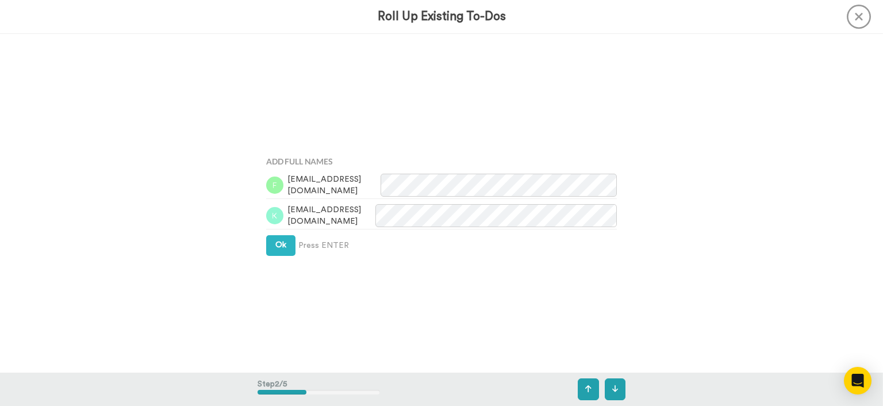
click at [289, 260] on div "Add Full Names frasermckay6@gmail.com kirstmartin5@gmail.com Ok Press ENTER" at bounding box center [442, 203] width 368 height 203
click at [279, 243] on span "Ok" at bounding box center [280, 245] width 11 height 8
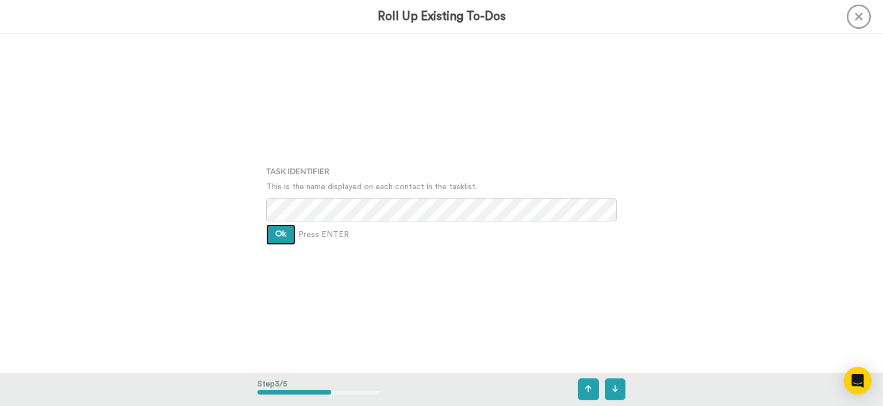
click at [279, 239] on button "Ok" at bounding box center [280, 234] width 29 height 21
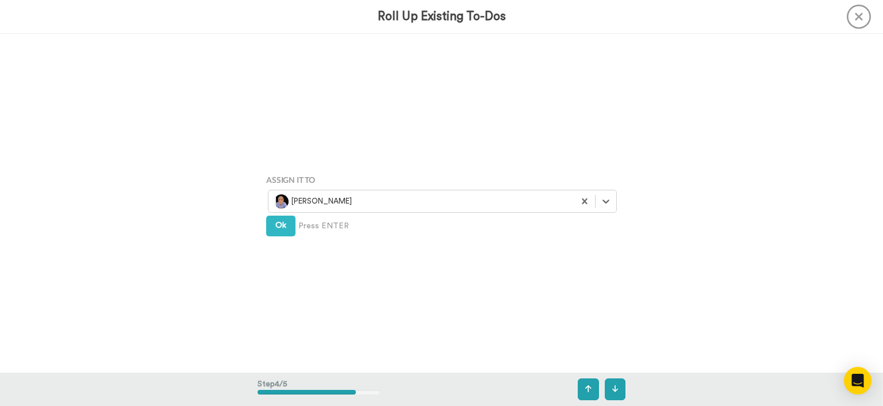
click at [279, 238] on div "Assign It To Select is focused ,type to refine list, press Down to open the men…" at bounding box center [442, 203] width 368 height 203
click at [279, 229] on span "Ok" at bounding box center [280, 225] width 11 height 8
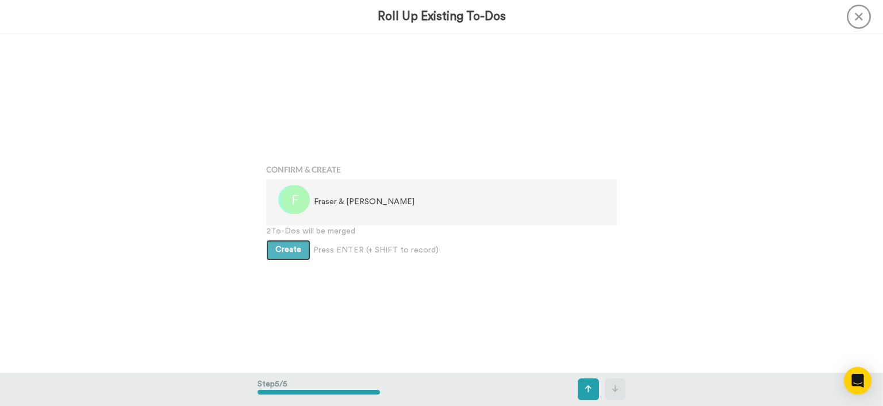
scroll to position [1354, 0]
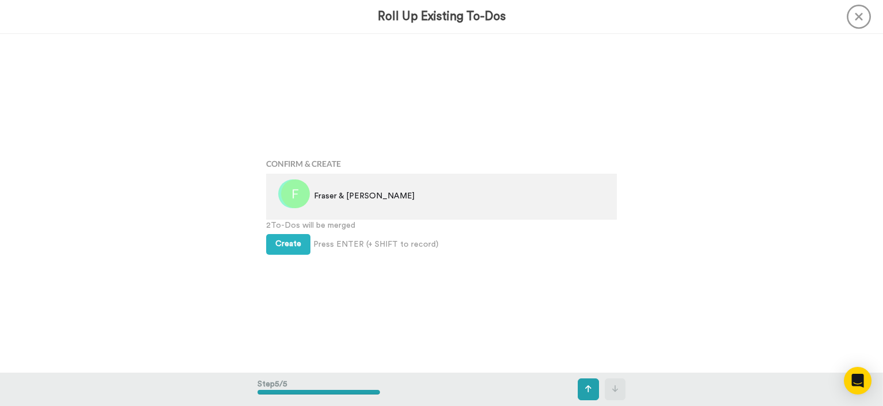
click at [279, 227] on span "2 To-Dos will be merged" at bounding box center [441, 226] width 351 height 12
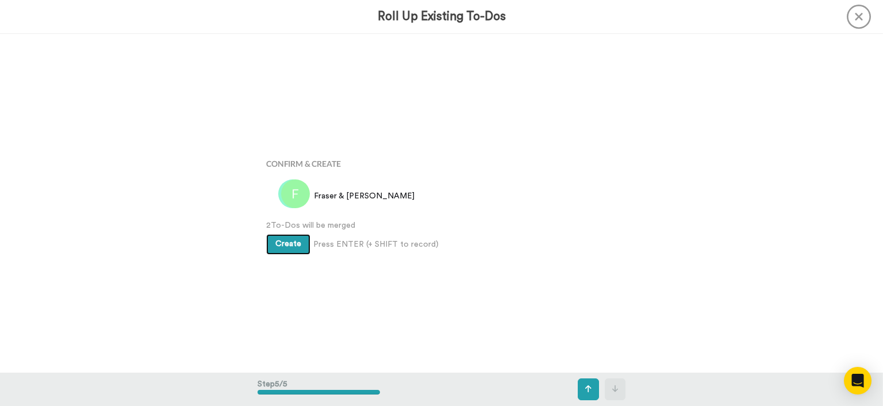
click at [280, 235] on button "Create" at bounding box center [288, 244] width 44 height 21
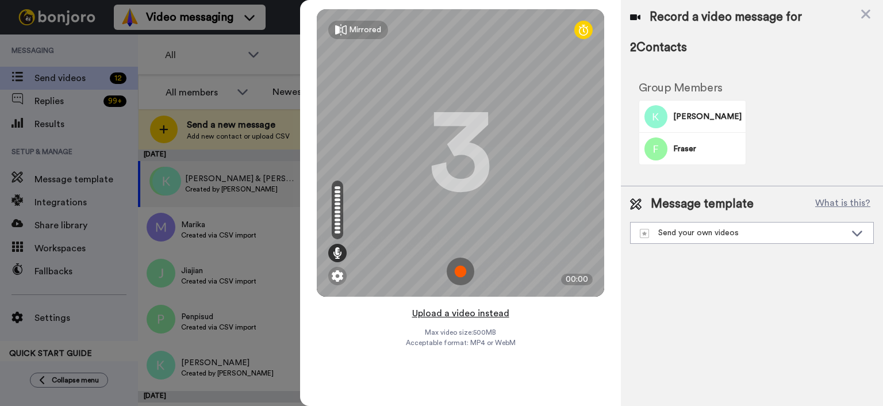
click at [453, 317] on button "Upload a video instead" at bounding box center [461, 313] width 104 height 15
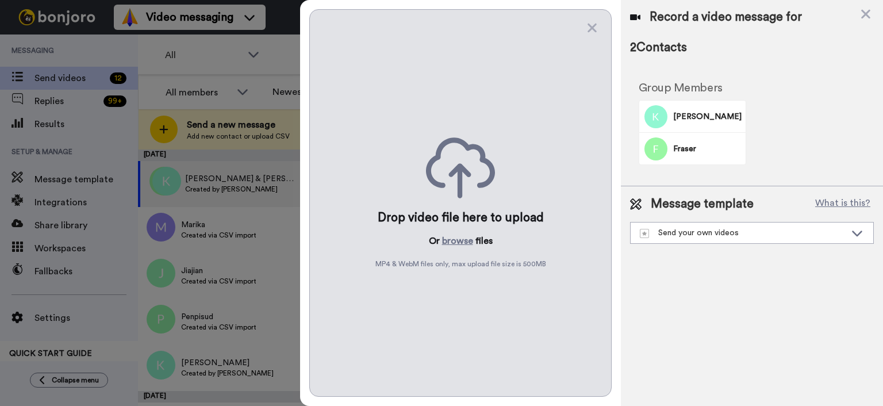
click at [453, 250] on div "Drop video file here to upload Or browse files MP4 & WebM files only, max uploa…" at bounding box center [460, 203] width 302 height 388
click at [455, 246] on button "browse" at bounding box center [457, 241] width 31 height 14
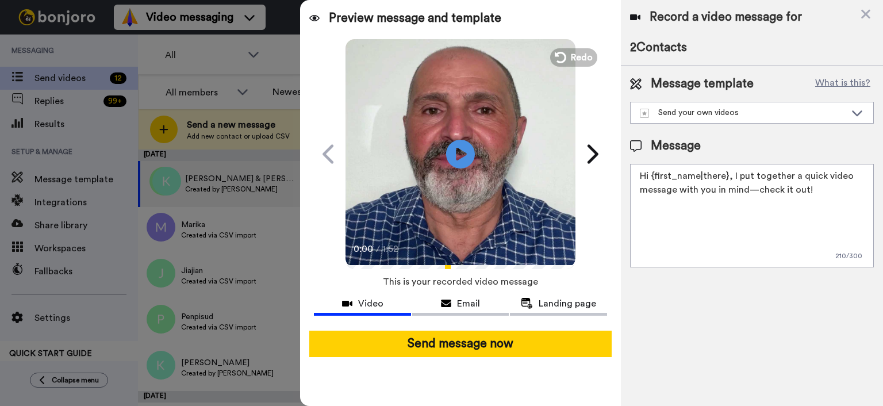
click at [449, 321] on div at bounding box center [460, 325] width 293 height 9
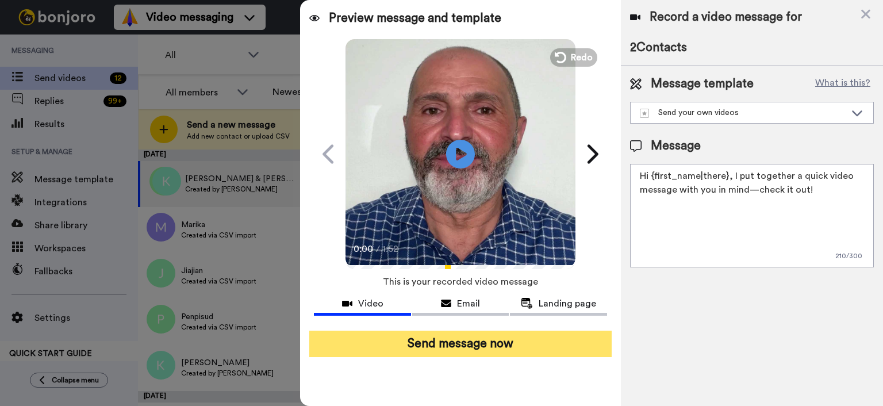
click at [446, 348] on button "Send message now" at bounding box center [460, 344] width 302 height 26
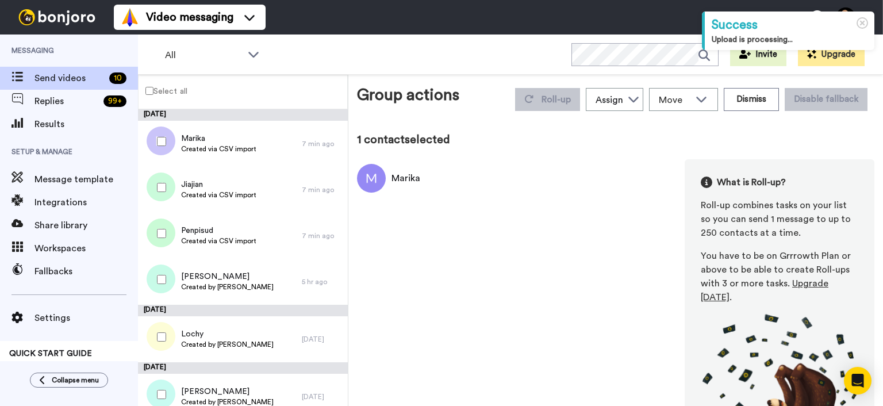
click at [160, 193] on div at bounding box center [159, 187] width 41 height 40
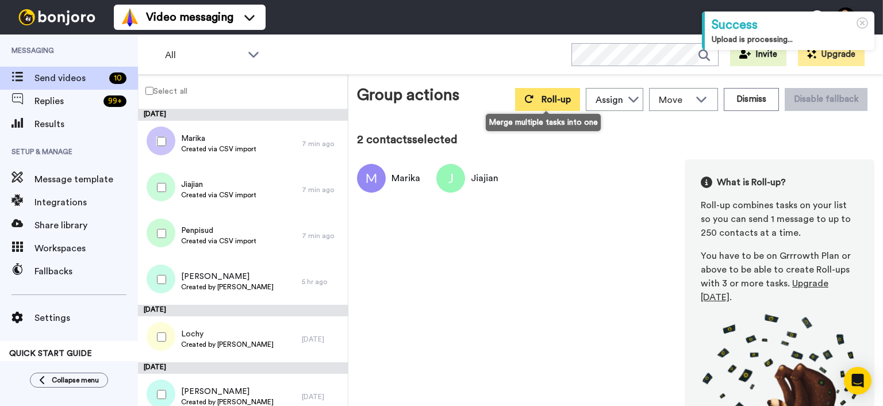
click at [559, 93] on button "Roll-up" at bounding box center [547, 99] width 65 height 23
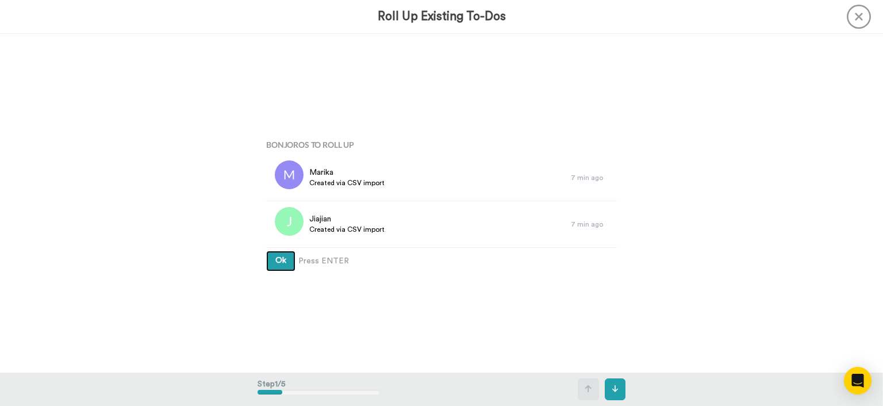
click at [279, 260] on span "Ok" at bounding box center [280, 260] width 11 height 8
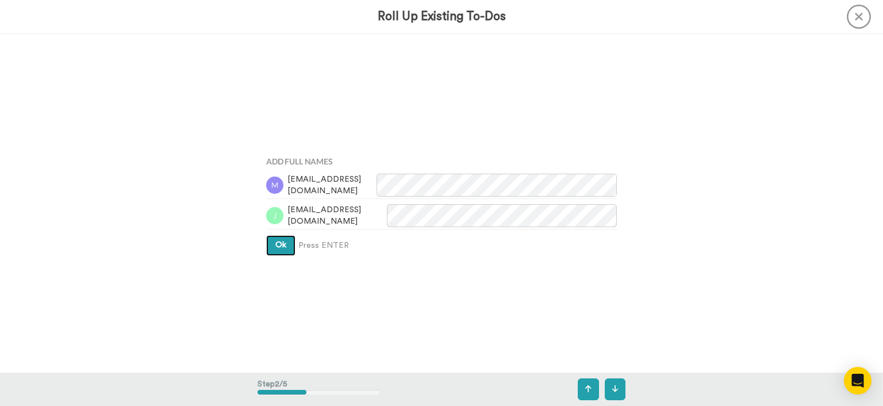
click at [286, 243] on span "Ok" at bounding box center [280, 245] width 11 height 8
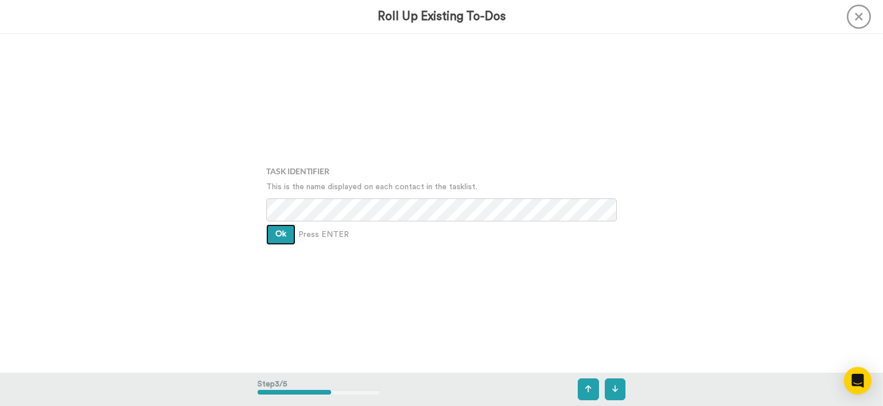
click at [286, 233] on span "Ok" at bounding box center [280, 234] width 11 height 8
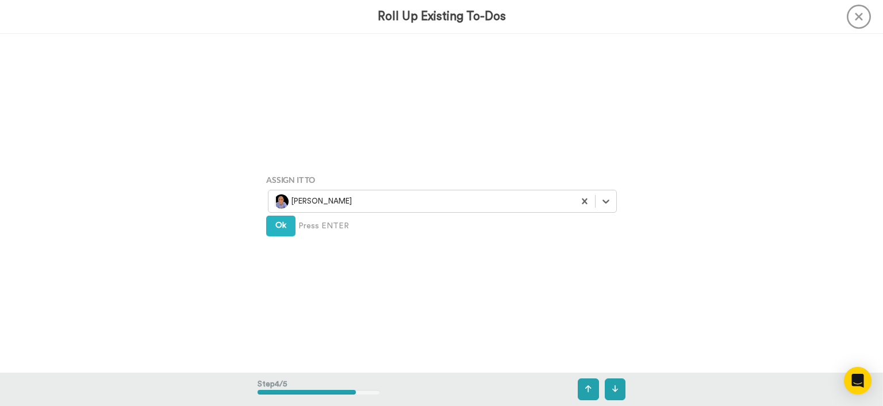
click at [283, 239] on div "Assign It To option Wayne Mahmoud, selected. Select is focused ,type to refine …" at bounding box center [442, 203] width 368 height 203
click at [285, 228] on span "Ok" at bounding box center [280, 225] width 11 height 8
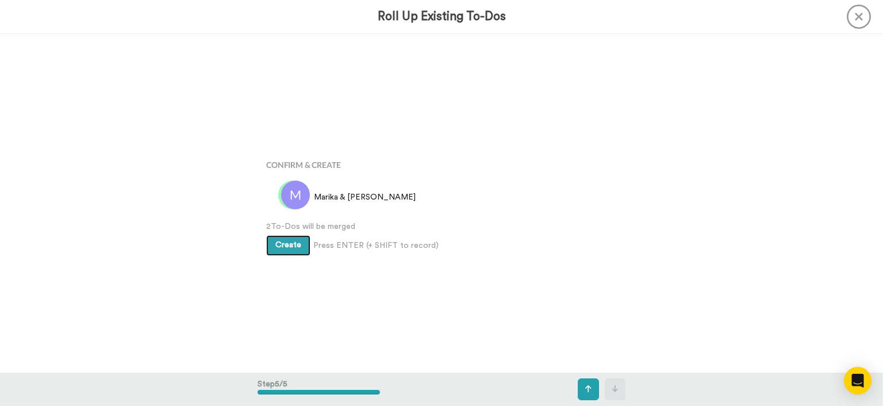
scroll to position [1354, 0]
click at [278, 243] on span "Create" at bounding box center [288, 244] width 26 height 8
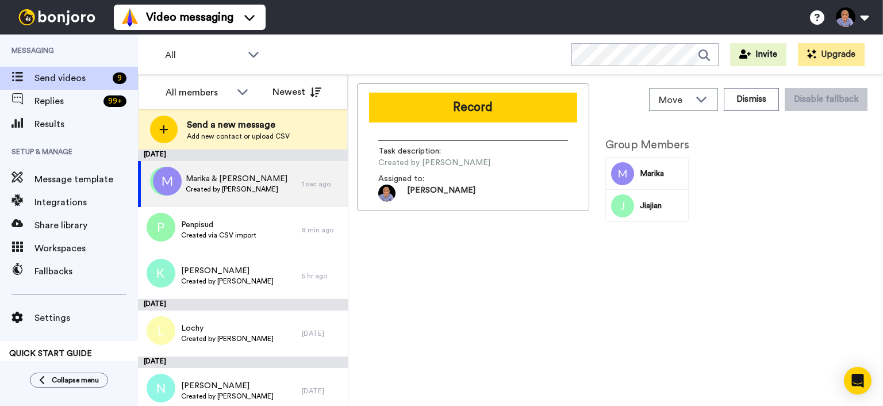
click at [487, 127] on div "Record Task description : Created by [PERSON_NAME] Assigned to: [PERSON_NAME]" at bounding box center [473, 147] width 232 height 128
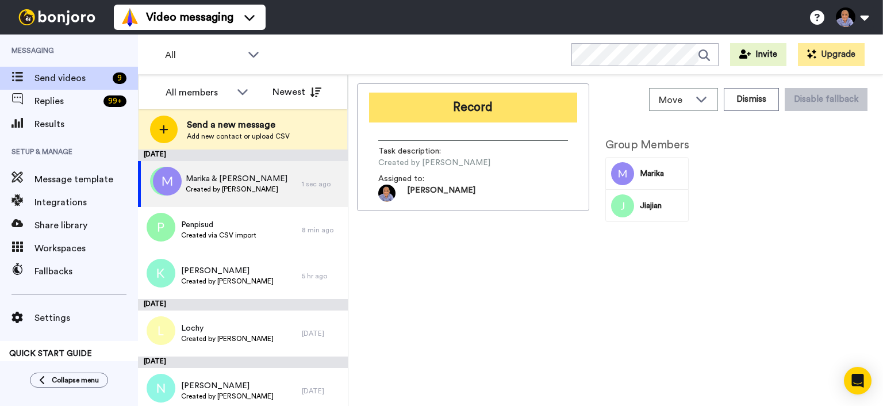
click at [486, 121] on button "Record" at bounding box center [473, 108] width 208 height 30
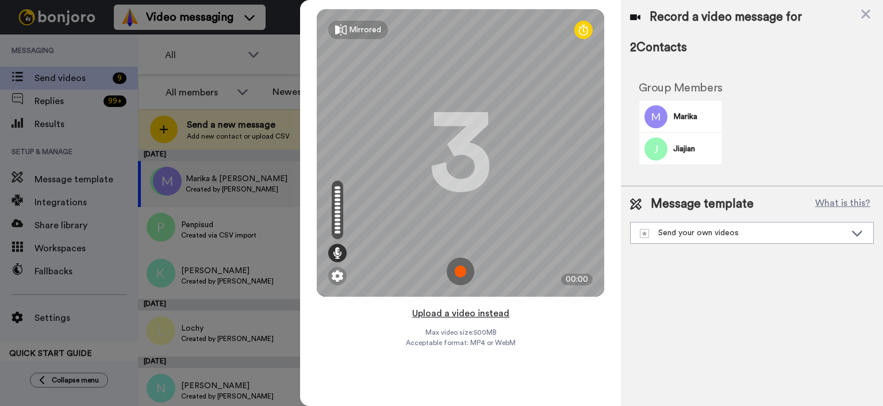
click at [466, 308] on button "Upload a video instead" at bounding box center [461, 313] width 104 height 15
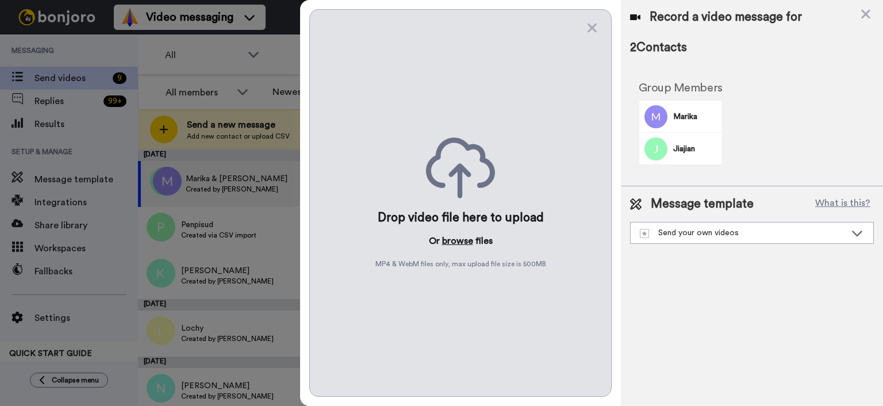
click at [459, 236] on button "browse" at bounding box center [457, 241] width 31 height 14
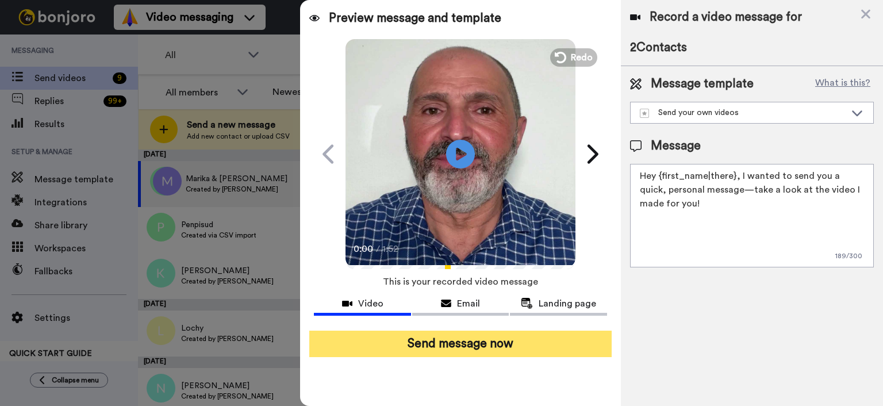
click at [574, 354] on button "Send message now" at bounding box center [460, 344] width 302 height 26
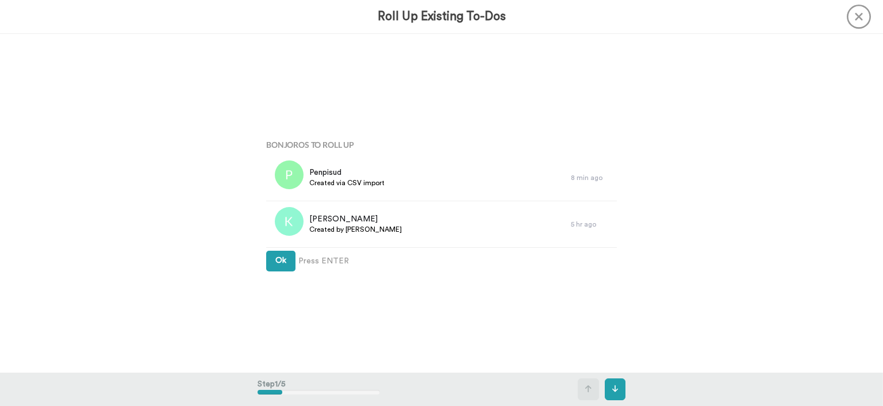
click at [282, 255] on button "Ok" at bounding box center [280, 261] width 29 height 21
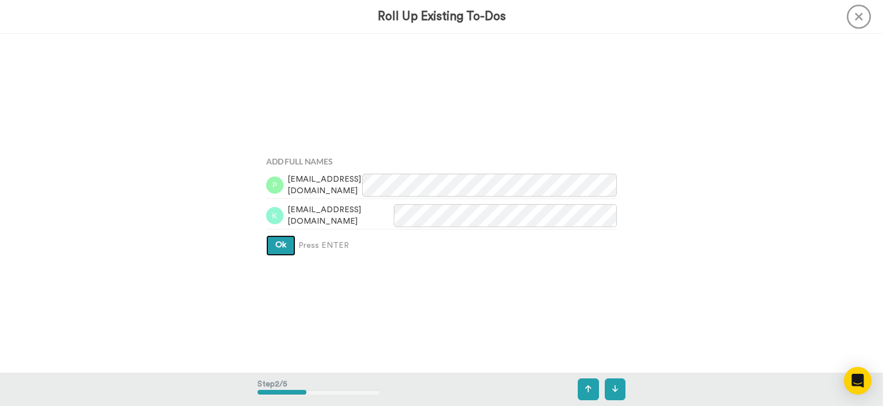
click at [270, 243] on button "Ok" at bounding box center [280, 245] width 29 height 21
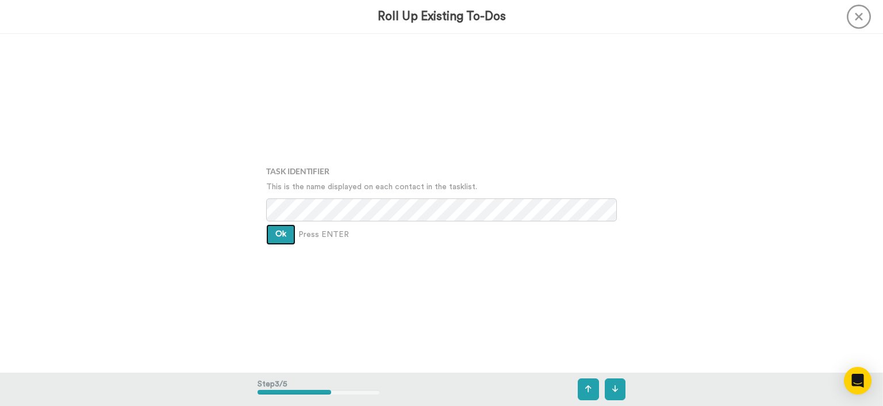
click at [270, 237] on button "Ok" at bounding box center [280, 234] width 29 height 21
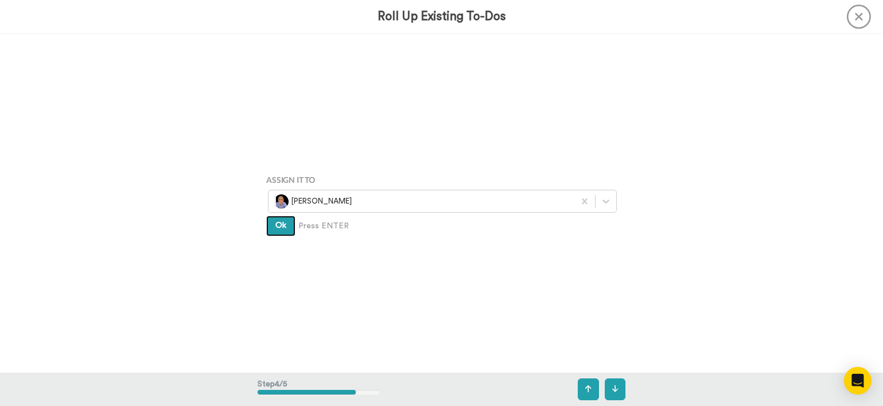
click at [270, 226] on button "Ok" at bounding box center [280, 226] width 29 height 21
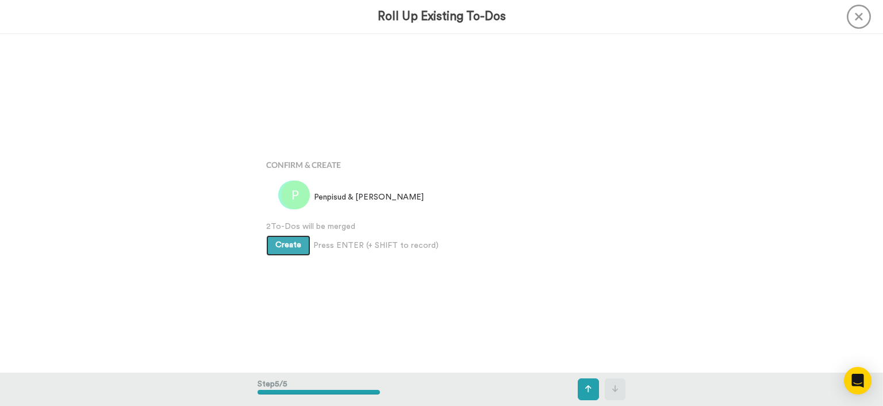
scroll to position [1354, 0]
click at [282, 243] on span "Create" at bounding box center [288, 244] width 26 height 8
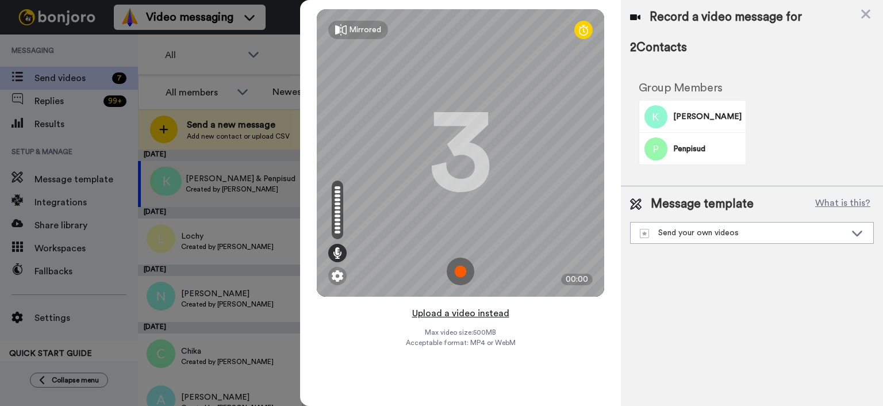
click at [474, 308] on button "Upload a video instead" at bounding box center [461, 313] width 104 height 15
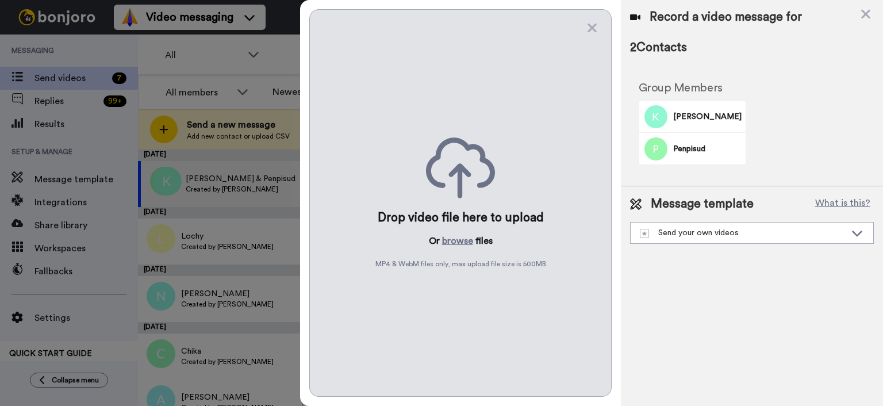
click at [454, 231] on div "Drop video file here to upload Or browse files MP4 & WebM files only, max uploa…" at bounding box center [460, 203] width 302 height 388
click at [453, 243] on button "browse" at bounding box center [457, 241] width 31 height 14
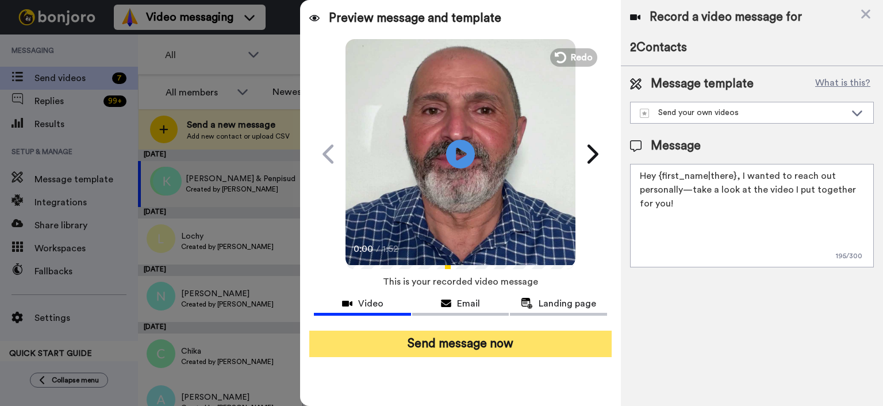
click at [547, 343] on button "Send message now" at bounding box center [460, 344] width 302 height 26
